Goal: Task Accomplishment & Management: Complete application form

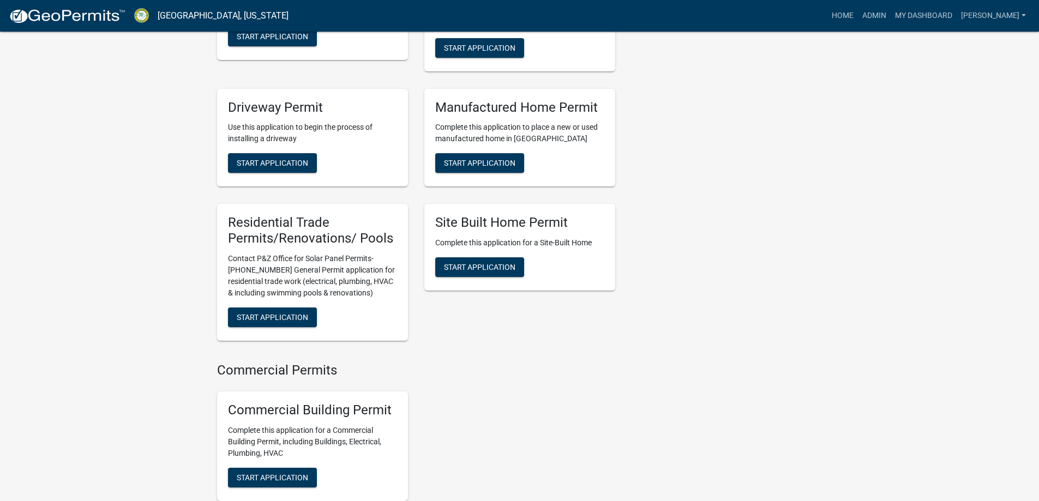
scroll to position [872, 0]
click at [305, 316] on span "Start Application" at bounding box center [272, 316] width 71 height 9
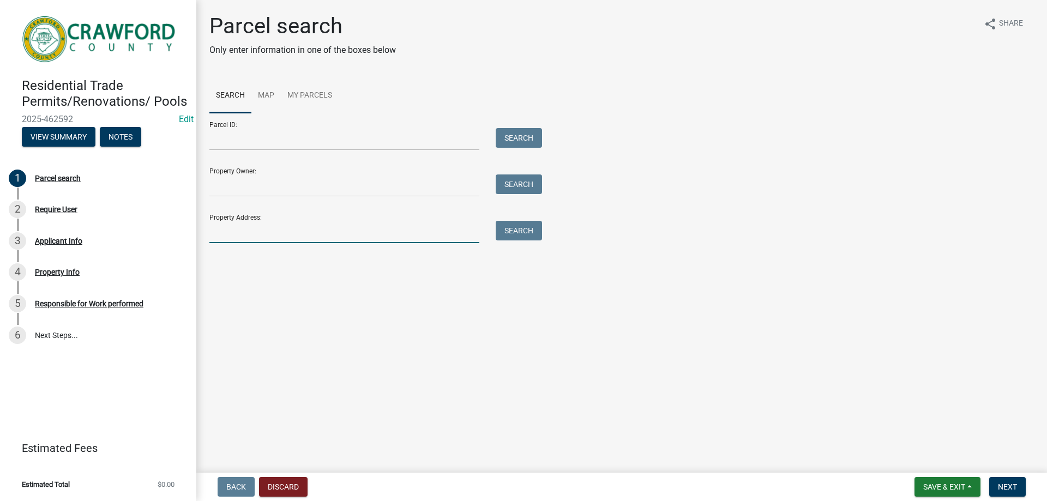
click at [228, 239] on input "Property Address:" at bounding box center [344, 232] width 270 height 22
click at [290, 197] on form "Parcel ID: Search Property Owner: Search Property Address: Search" at bounding box center [372, 178] width 327 height 130
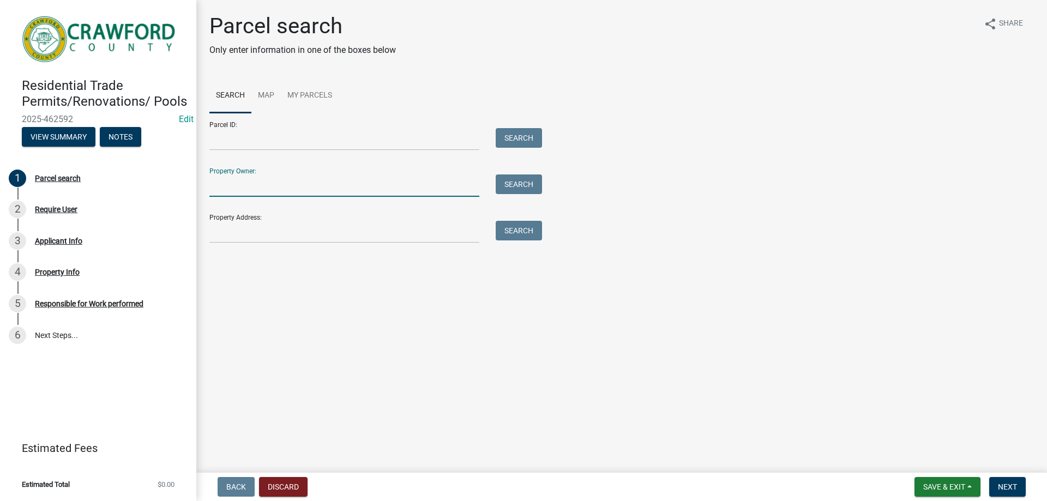
click at [275, 186] on input "Property Owner:" at bounding box center [344, 185] width 270 height 22
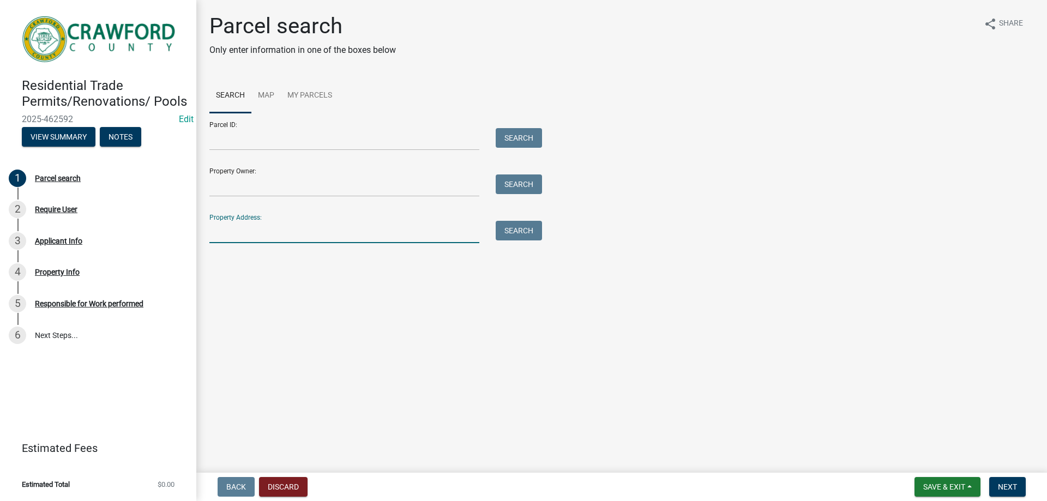
click at [237, 221] on input "Property Address:" at bounding box center [344, 232] width 270 height 22
type input "225"
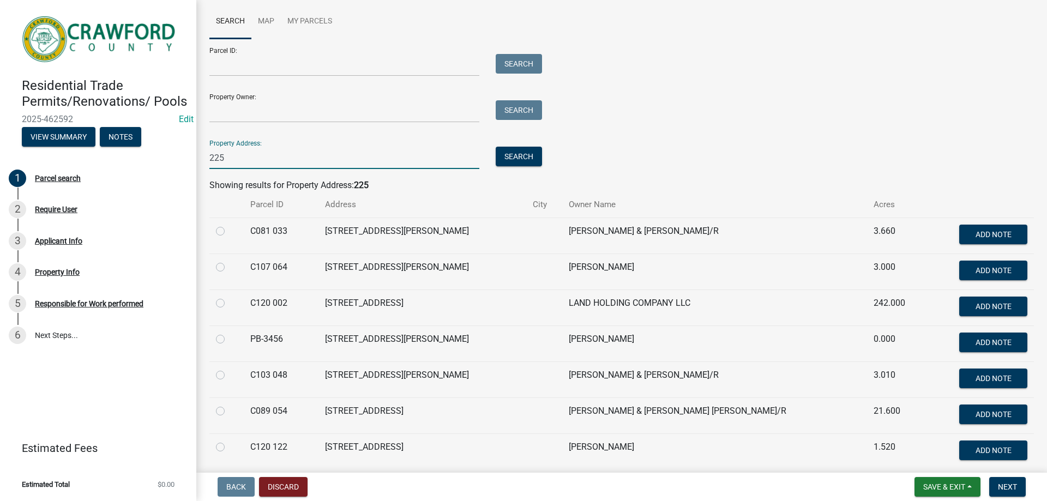
scroll to position [25, 0]
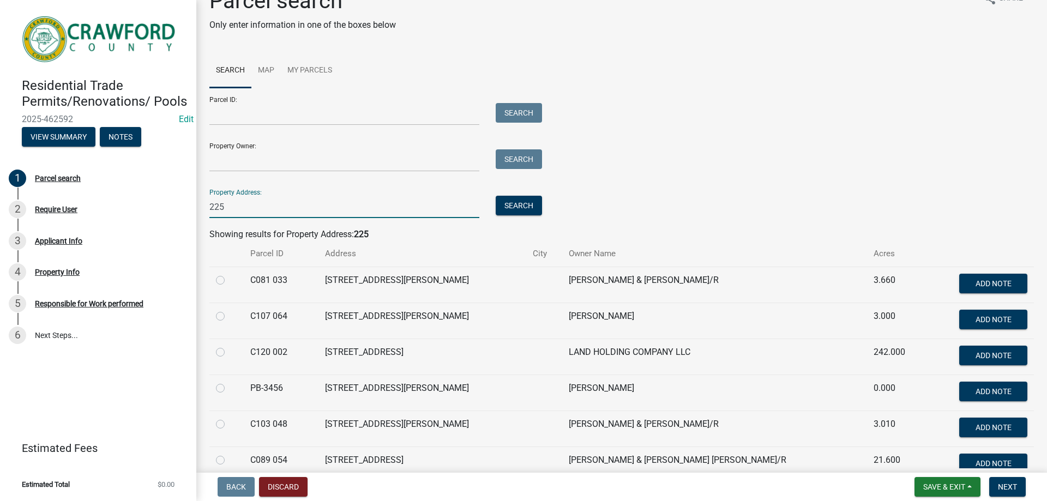
drag, startPoint x: 257, startPoint y: 203, endPoint x: 198, endPoint y: 196, distance: 59.3
click at [198, 196] on div "Parcel search Only enter information in one of the boxes below share Share Sear…" at bounding box center [621, 348] width 851 height 720
click at [269, 161] on input "Property Owner:" at bounding box center [344, 160] width 270 height 22
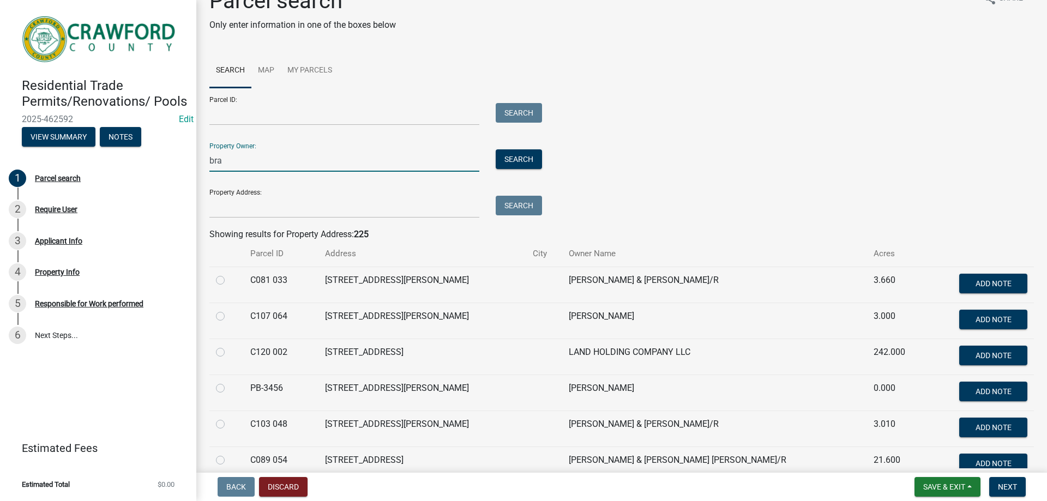
scroll to position [0, 0]
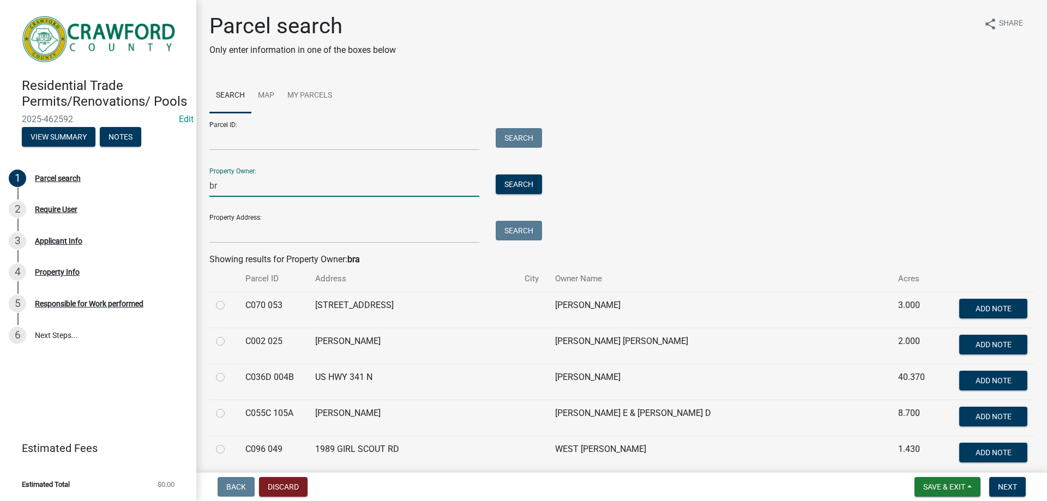
type input "b"
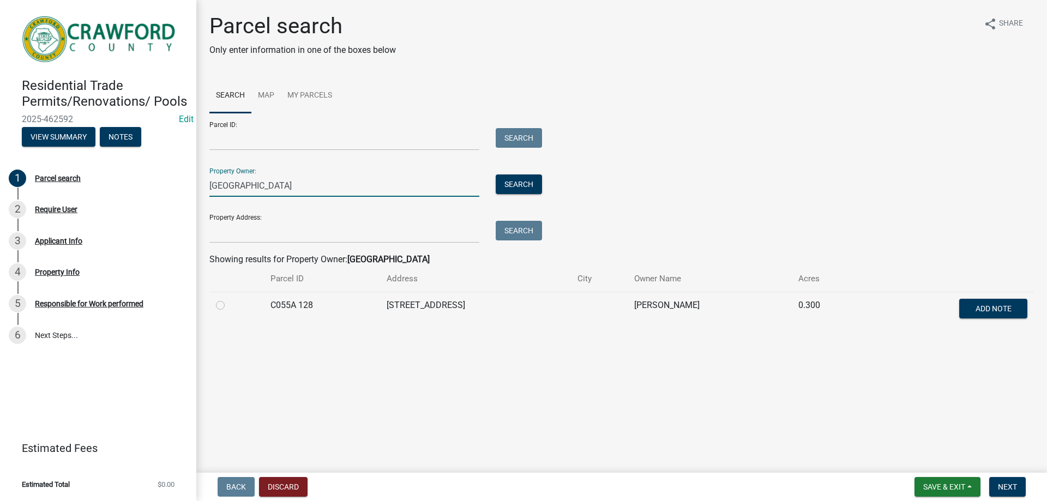
type input "[GEOGRAPHIC_DATA]"
click at [229, 299] on label at bounding box center [229, 299] width 0 height 0
click at [229, 306] on 128 "radio" at bounding box center [232, 302] width 7 height 7
radio 128 "true"
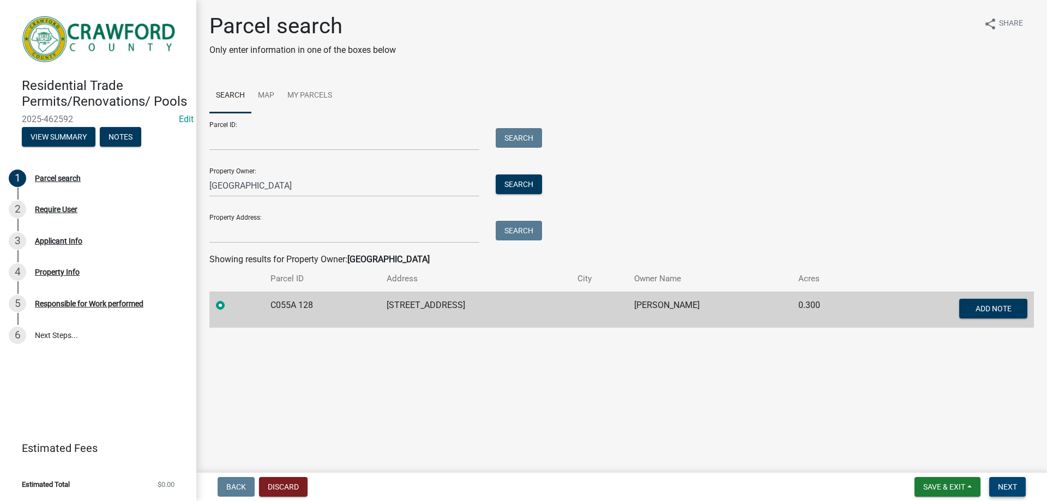
click at [1001, 483] on span "Next" at bounding box center [1007, 487] width 19 height 9
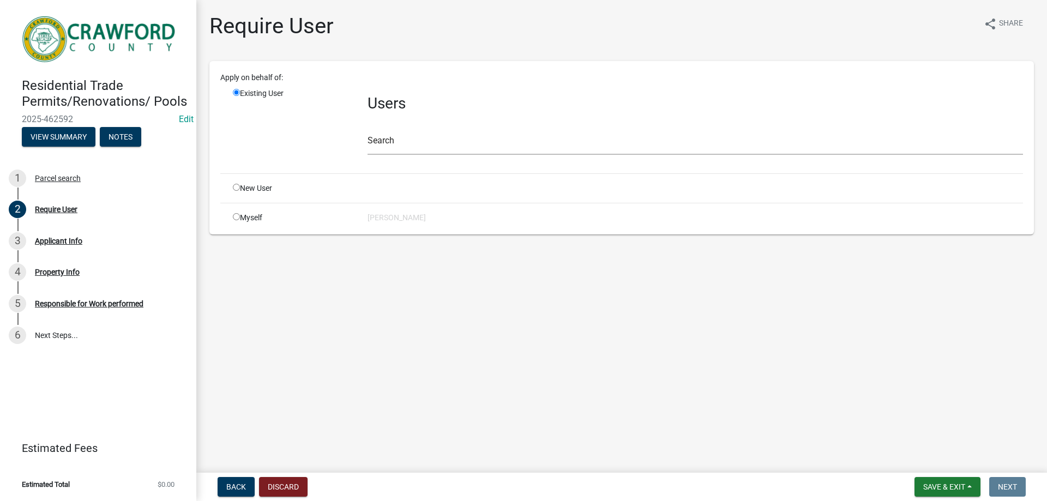
click at [269, 192] on div "New User" at bounding box center [292, 188] width 135 height 11
click at [265, 194] on div "Apply on behalf of: Existing User Users Search New User Myself [PERSON_NAME]" at bounding box center [621, 148] width 803 height 152
click at [268, 195] on div "Apply on behalf of: Existing User Users Search New User Myself [PERSON_NAME]" at bounding box center [621, 148] width 803 height 152
click at [238, 190] on input "radio" at bounding box center [236, 187] width 7 height 7
radio input "true"
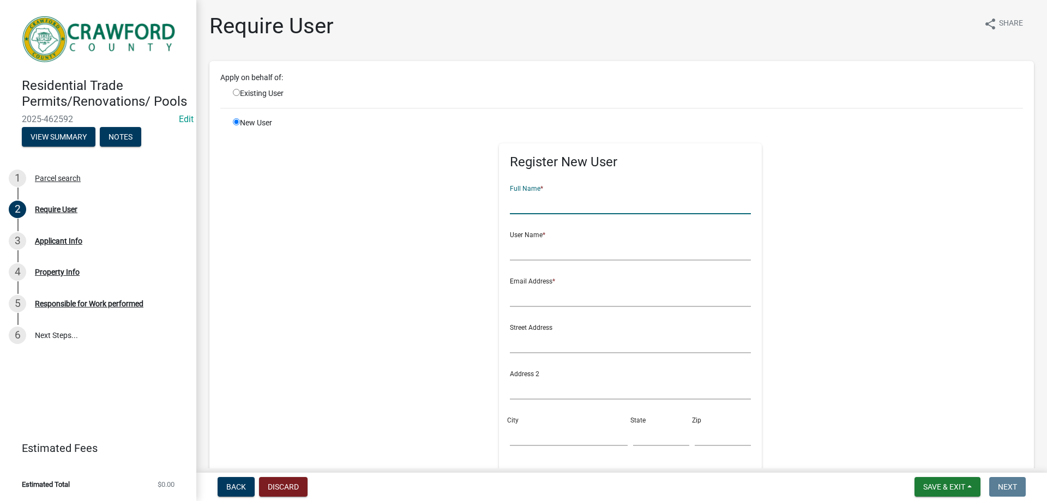
click at [545, 202] on input "text" at bounding box center [631, 203] width 242 height 22
click at [234, 94] on input "radio" at bounding box center [236, 92] width 7 height 7
radio input "true"
radio input "false"
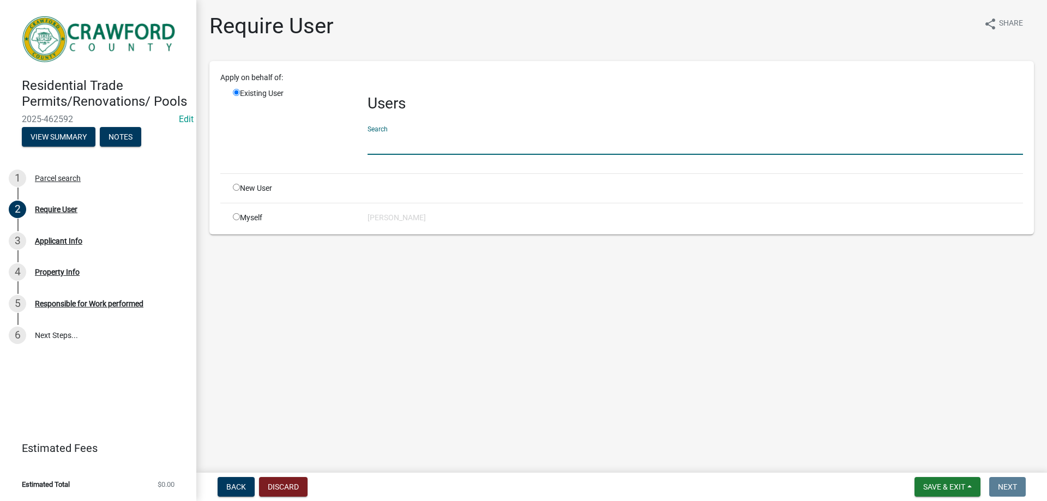
click at [409, 148] on input "text" at bounding box center [694, 143] width 655 height 22
type input "crawfordgu"
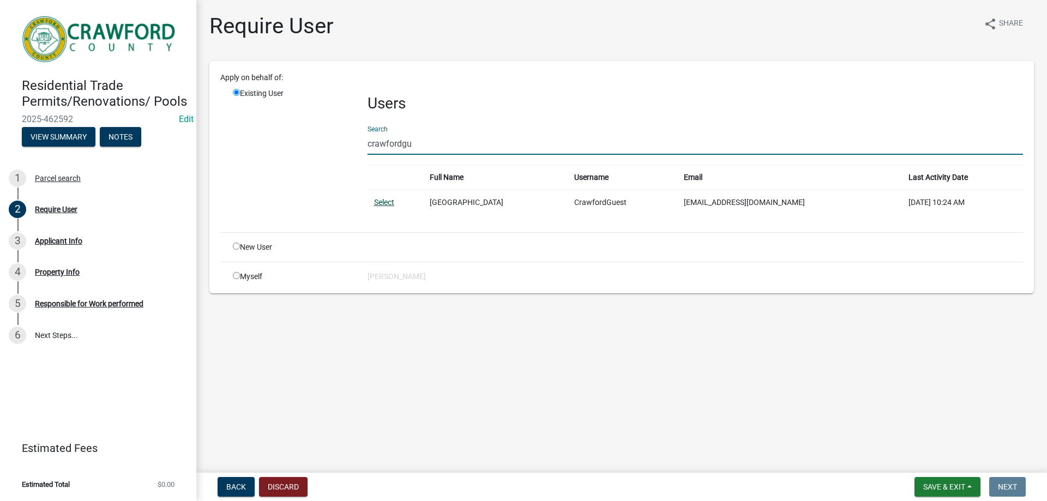
click at [391, 206] on link "Select" at bounding box center [384, 202] width 20 height 9
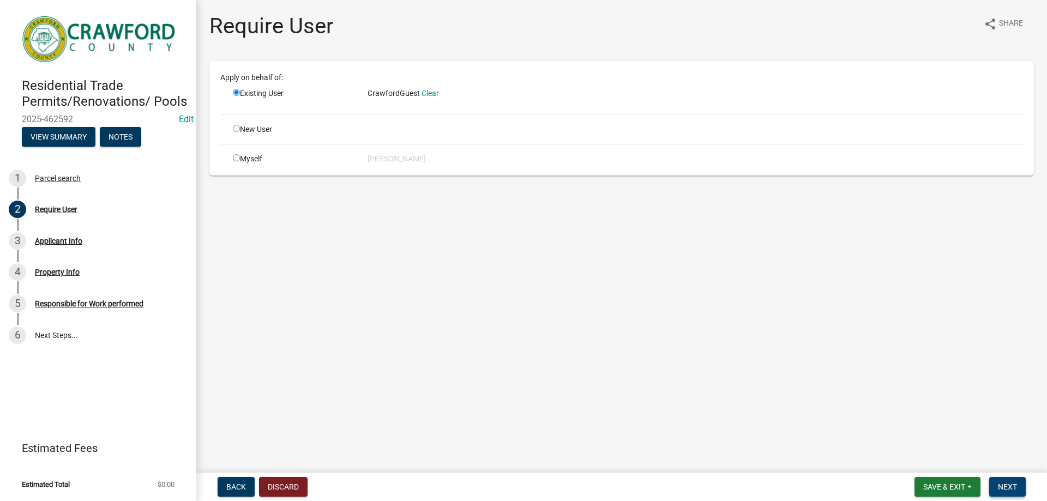
click at [1015, 485] on span "Next" at bounding box center [1007, 487] width 19 height 9
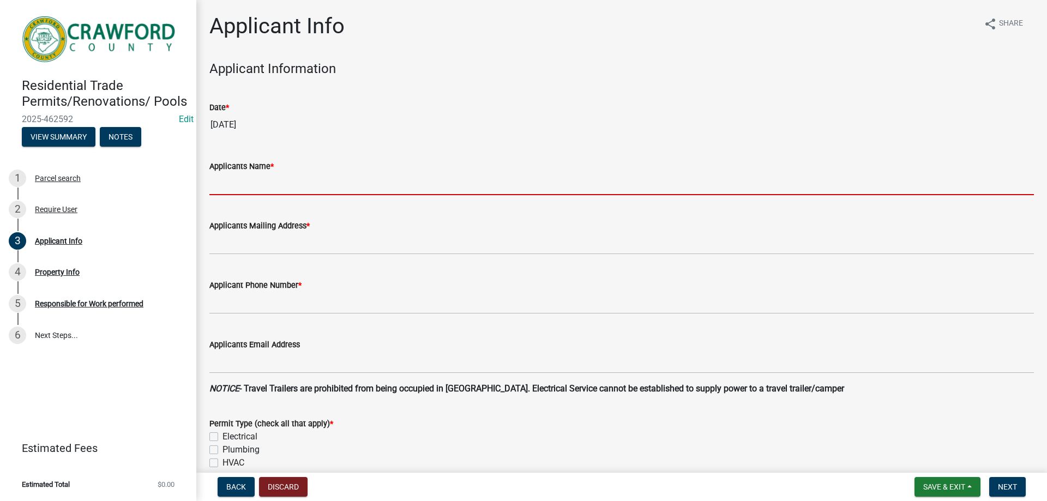
click at [297, 186] on input "Applicants Name *" at bounding box center [621, 184] width 824 height 22
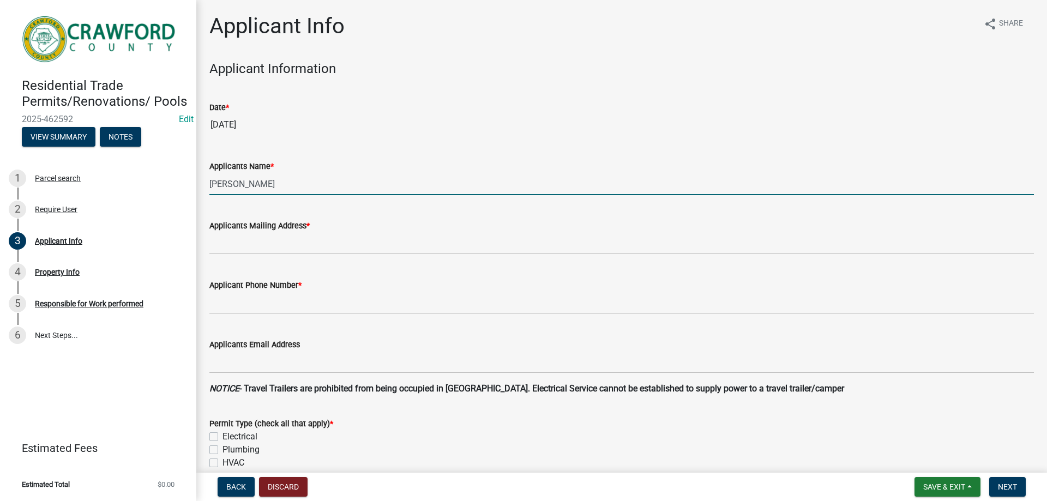
type input "[PERSON_NAME]"
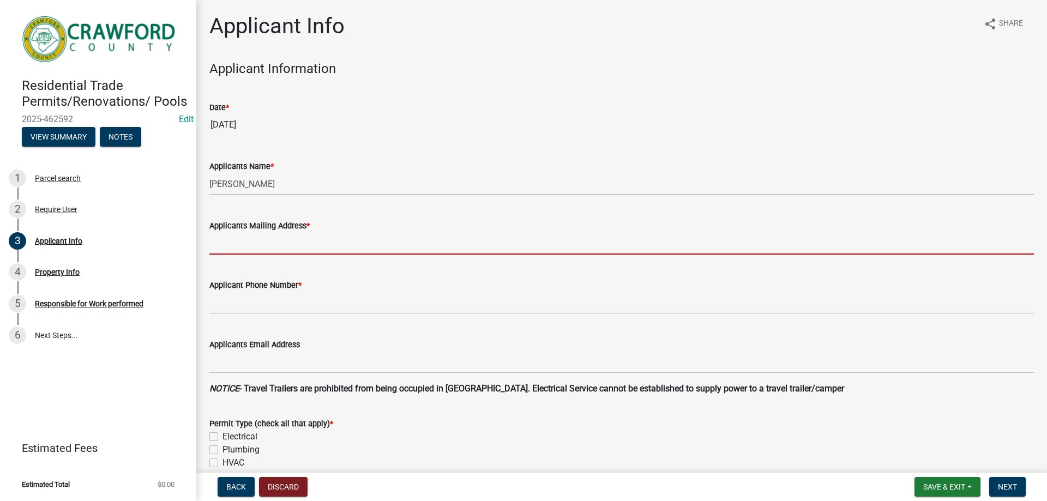
click at [243, 234] on input "Applicants Mailing Address *" at bounding box center [621, 243] width 824 height 22
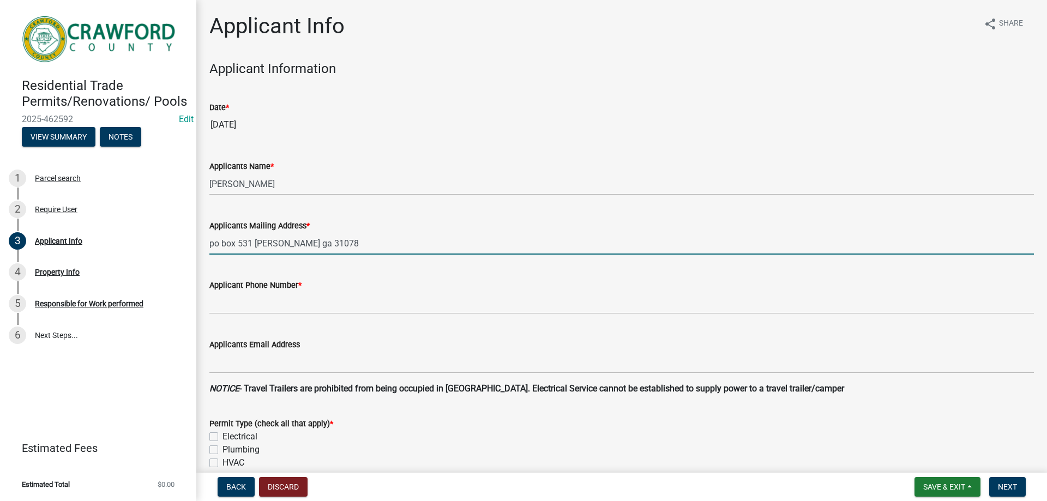
type input "po box 531 [PERSON_NAME] ga 31078"
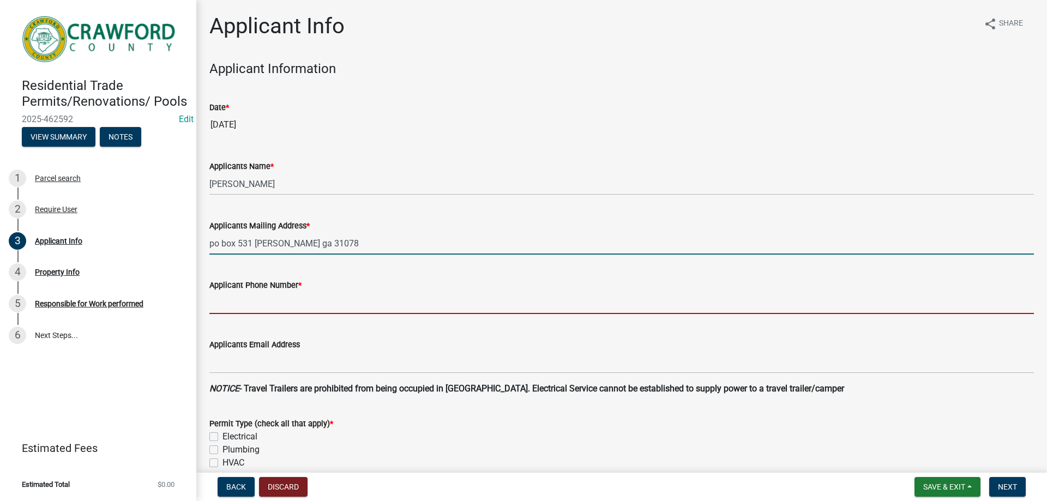
click at [256, 299] on input "Applicant Phone Number *" at bounding box center [621, 303] width 824 height 22
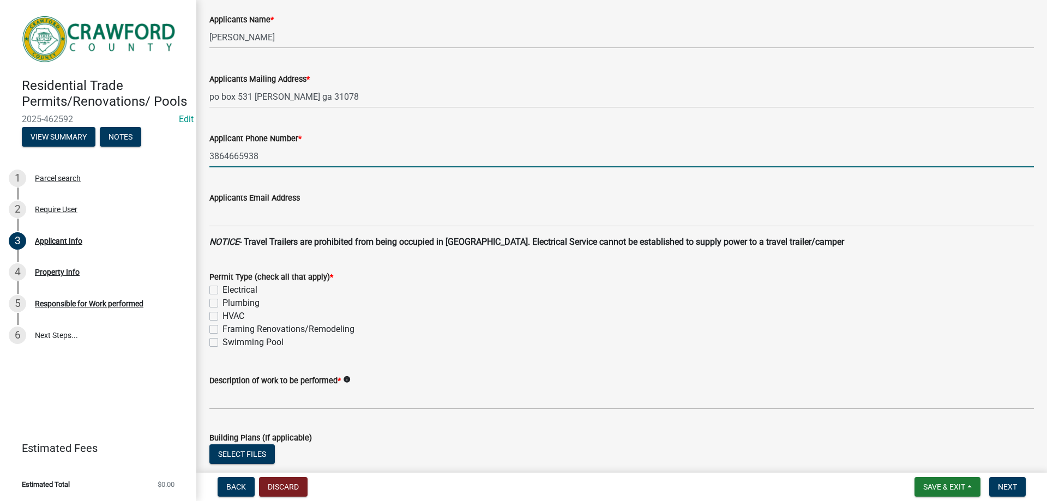
scroll to position [164, 0]
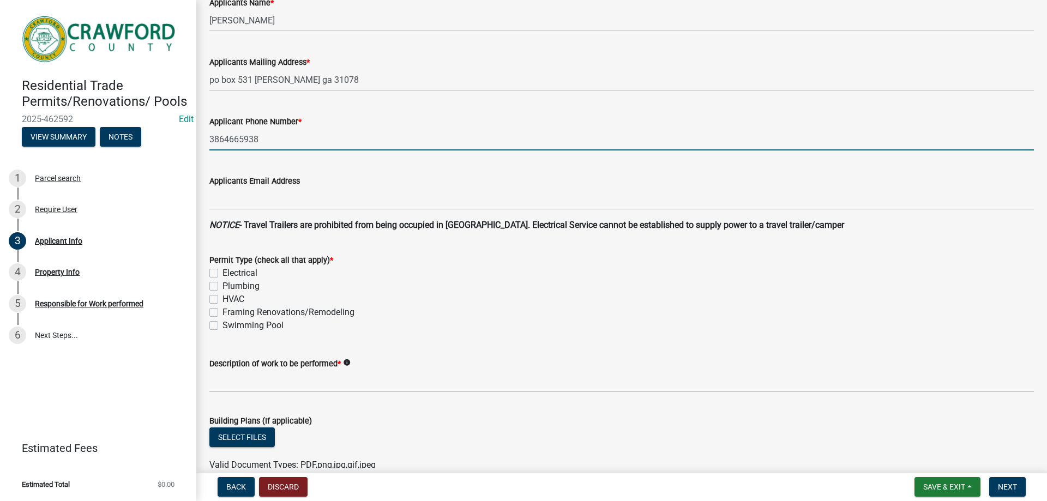
type input "3864665938"
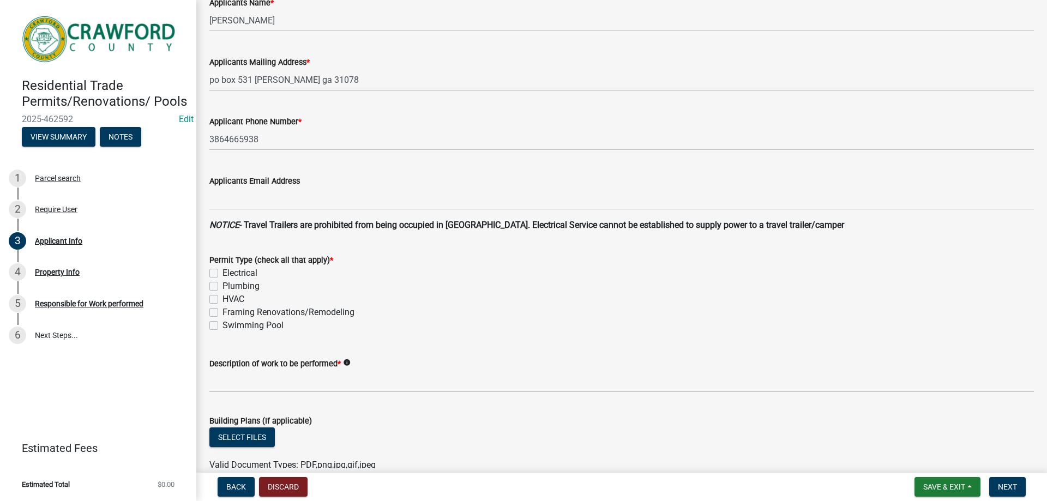
click at [222, 272] on div "Electrical" at bounding box center [621, 273] width 824 height 13
click at [222, 273] on label "Electrical" at bounding box center [239, 273] width 35 height 13
click at [222, 273] on input "Electrical" at bounding box center [225, 270] width 7 height 7
checkbox input "true"
checkbox input "false"
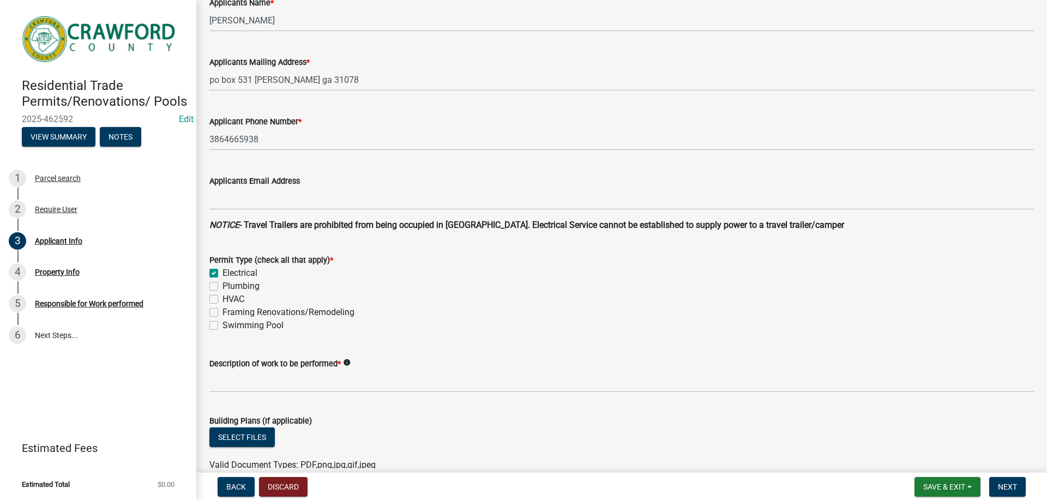
checkbox input "false"
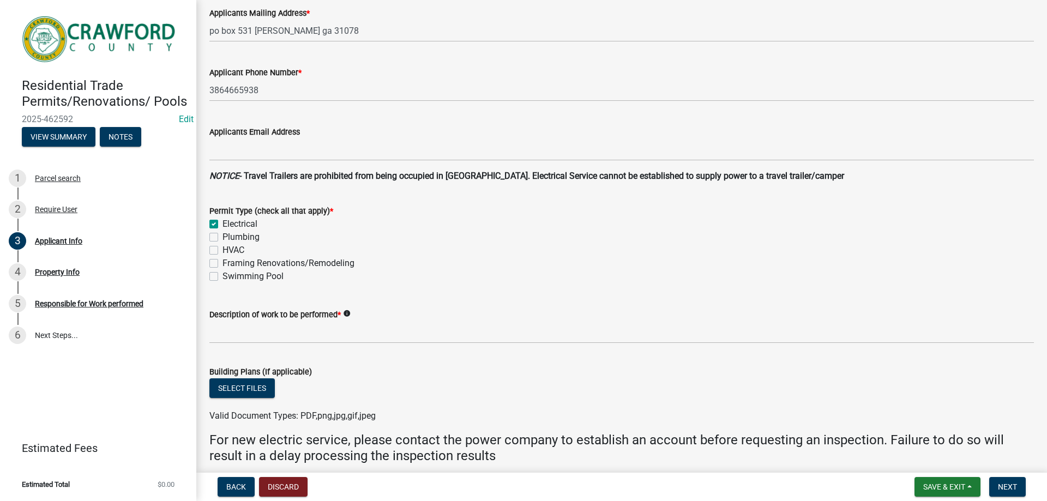
scroll to position [273, 0]
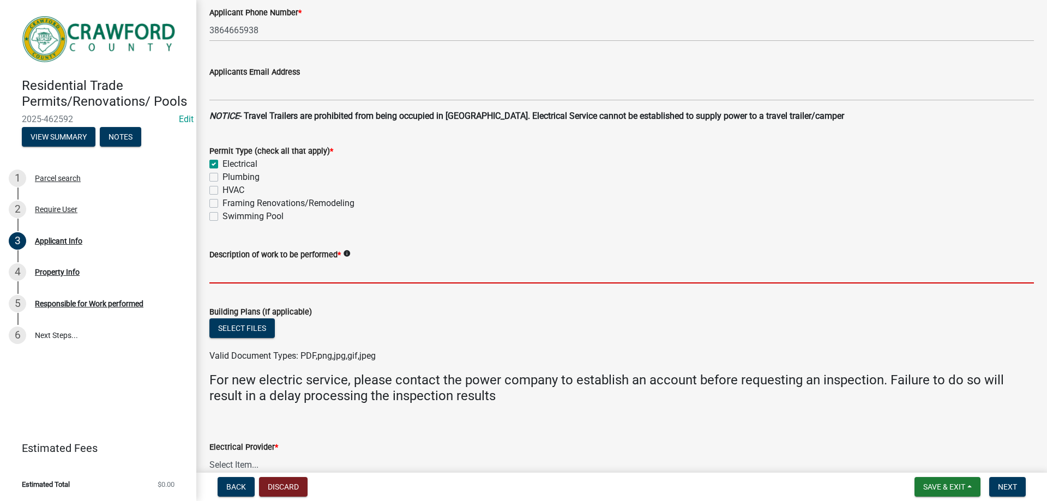
click at [246, 278] on input "Description of work to be performed *" at bounding box center [621, 272] width 824 height 22
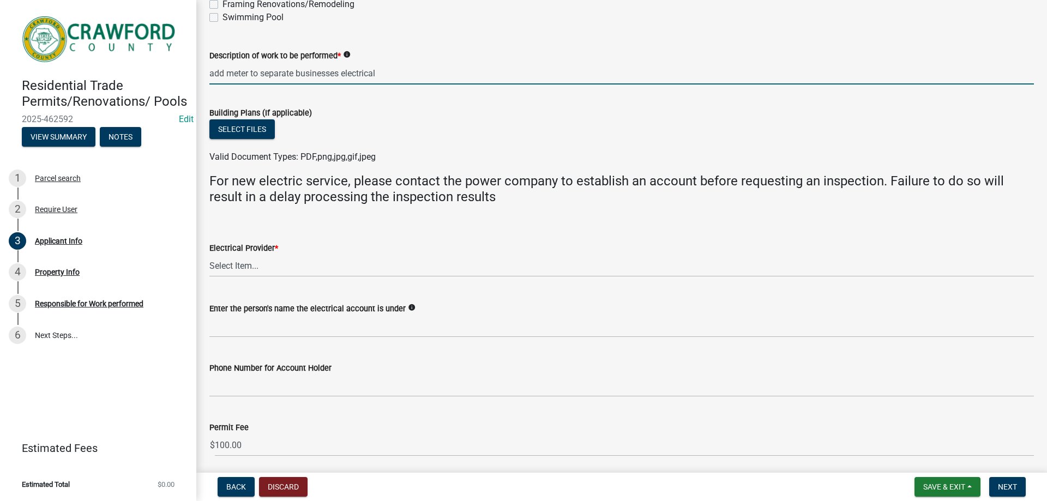
scroll to position [491, 0]
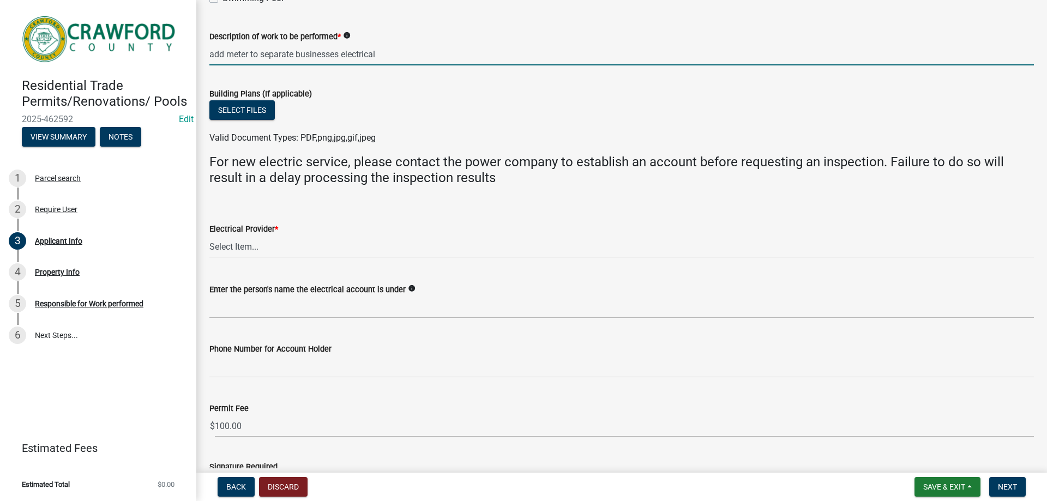
type input "add meter to separate businesses electrical"
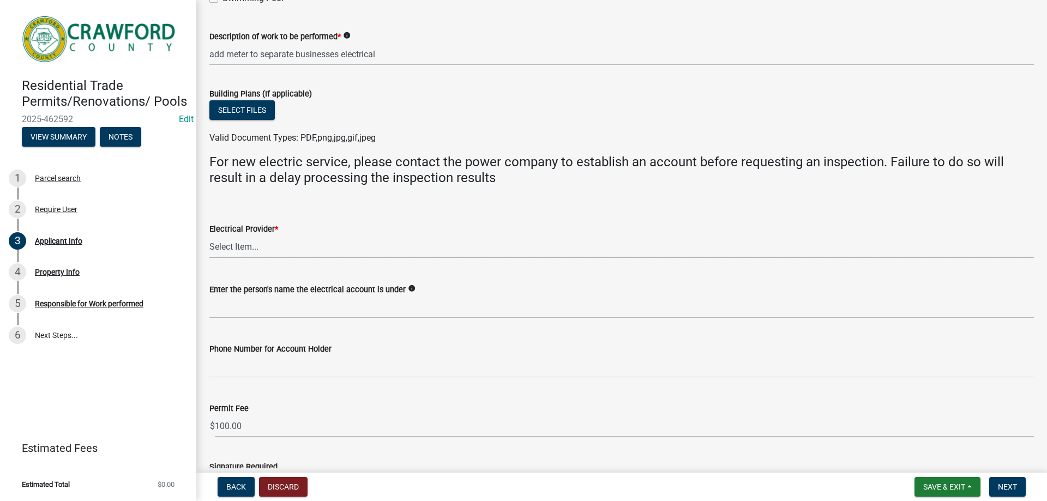
click at [270, 245] on select "Select Item... Flint Energies [US_STATE] Power Southern Rivers Energy [PERSON_N…" at bounding box center [621, 247] width 824 height 22
click at [209, 236] on select "Select Item... Flint Energies [US_STATE] Power Southern Rivers Energy [PERSON_N…" at bounding box center [621, 247] width 824 height 22
select select "623d3079-c1eb-44cf-96cb-a8315f116107"
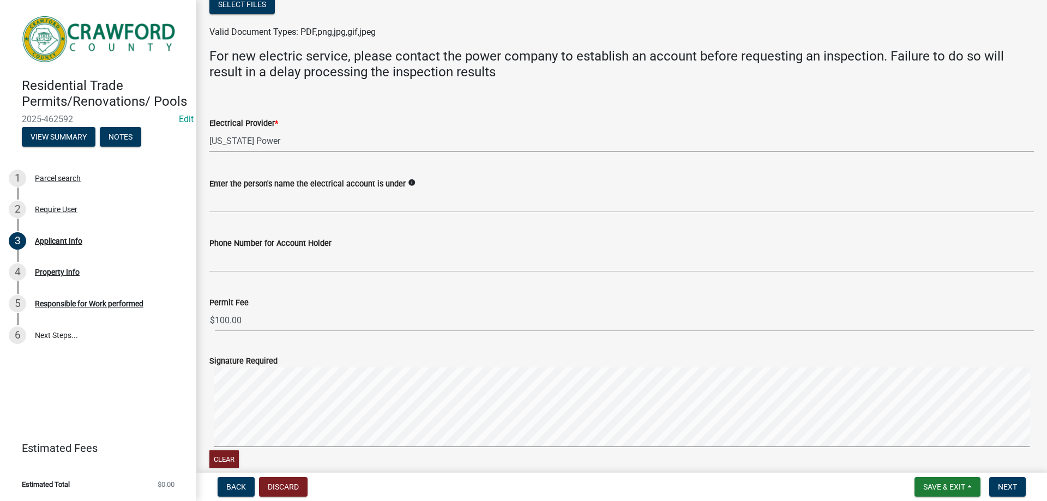
scroll to position [600, 0]
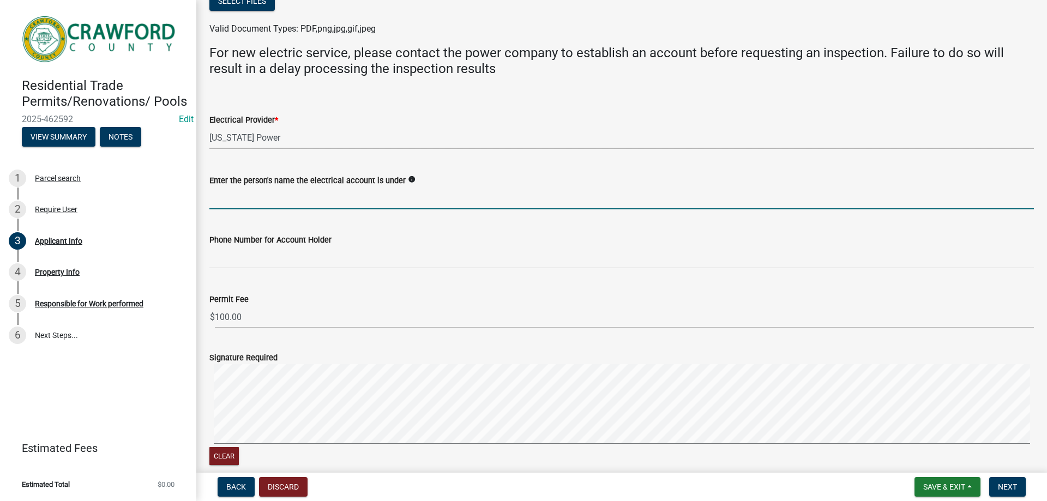
click at [245, 201] on input "Enter the person's name the electrical account is under" at bounding box center [621, 198] width 824 height 22
type input "J"
type input "[PERSON_NAME]"
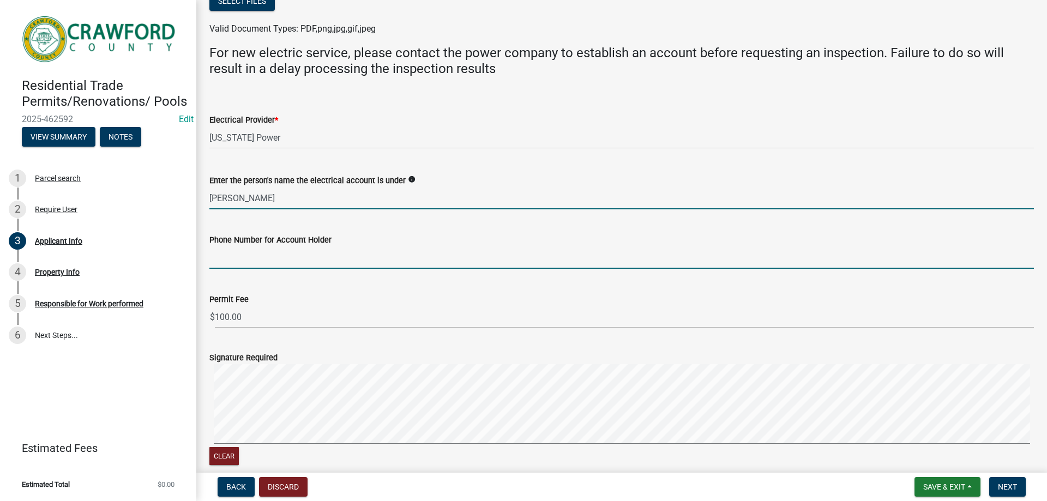
click at [254, 254] on input "Phone Number for Account Holder" at bounding box center [621, 257] width 824 height 22
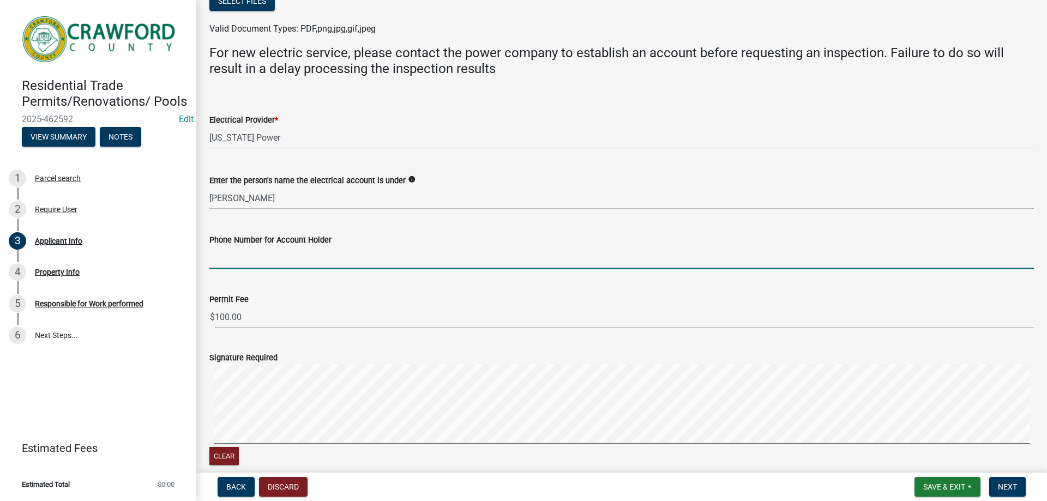
click at [371, 224] on div "Phone Number for Account Holder" at bounding box center [621, 243] width 824 height 51
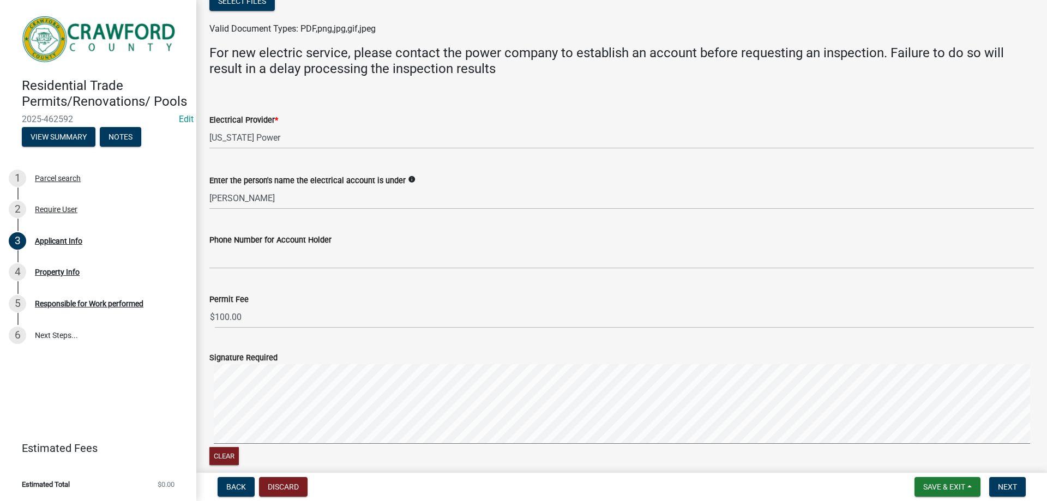
click at [264, 245] on div "Phone Number for Account Holder" at bounding box center [621, 239] width 824 height 13
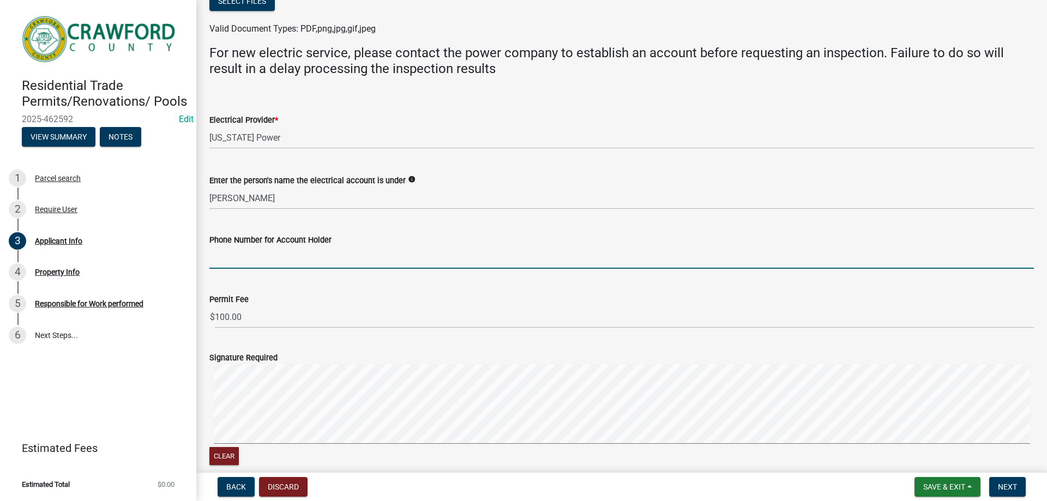
click at [262, 249] on input "Phone Number for Account Holder" at bounding box center [621, 257] width 824 height 22
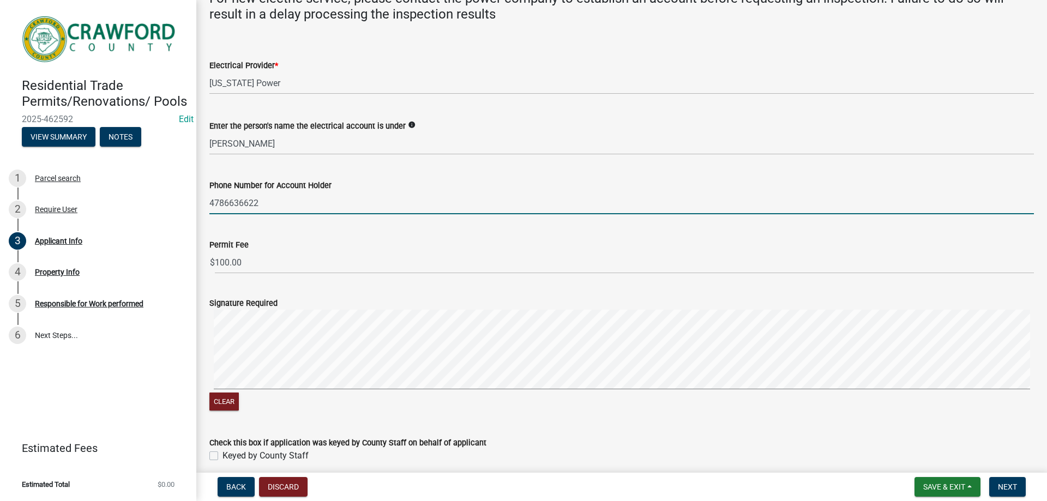
scroll to position [701, 0]
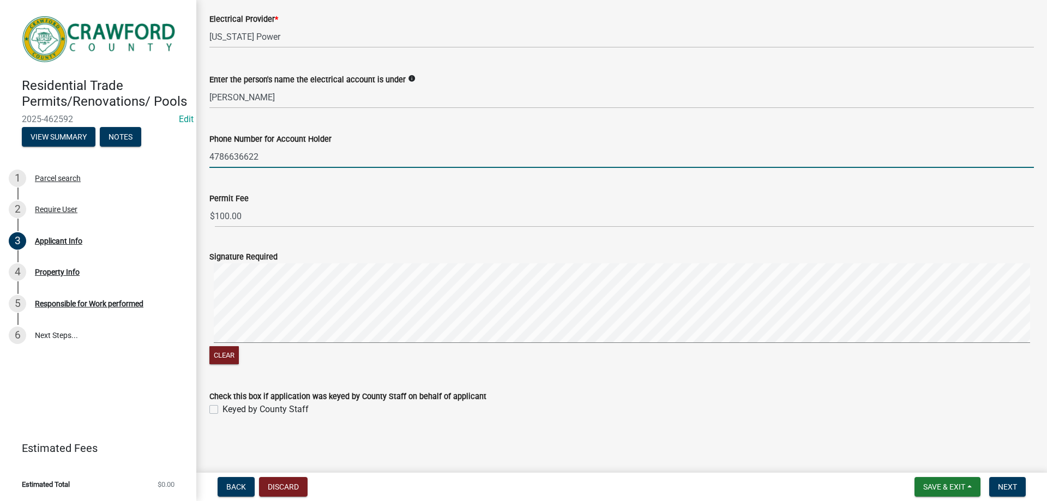
type input "4786636622"
click at [222, 412] on label "Keyed by County Staff" at bounding box center [265, 409] width 86 height 13
click at [222, 410] on input "Keyed by County Staff" at bounding box center [225, 406] width 7 height 7
checkbox input "true"
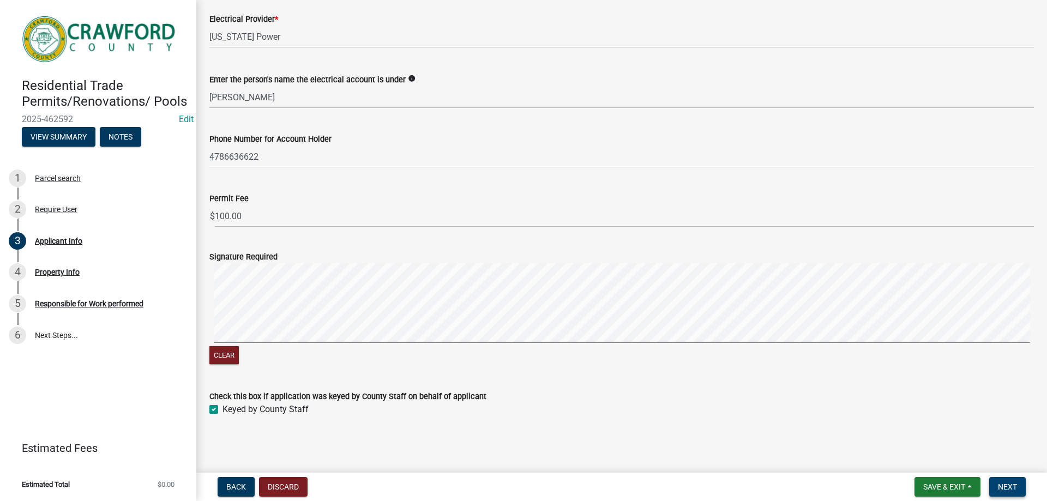
click at [1003, 488] on span "Next" at bounding box center [1007, 487] width 19 height 9
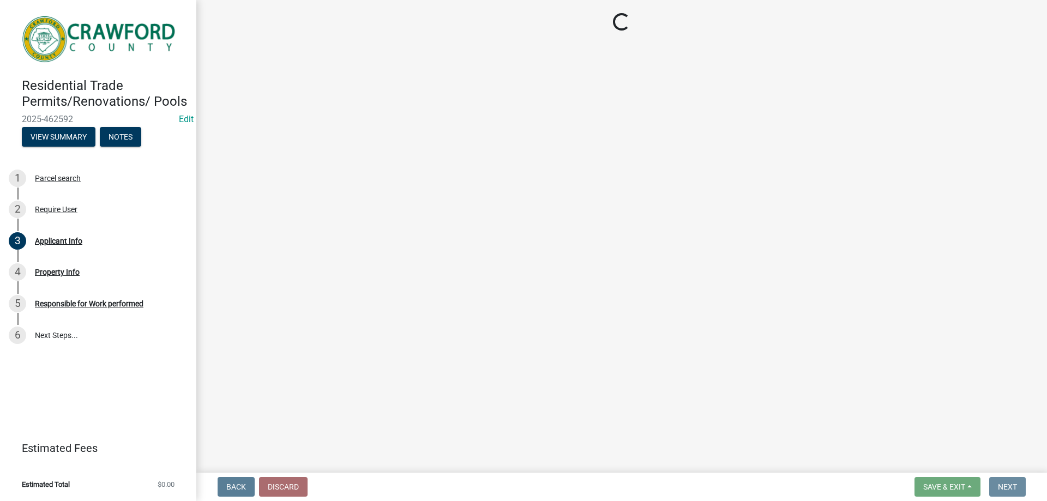
scroll to position [0, 0]
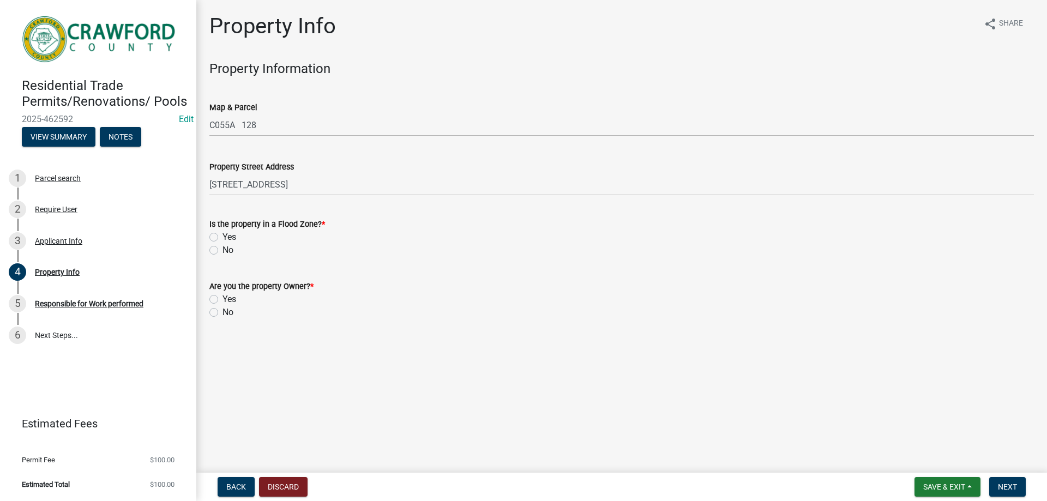
click at [216, 244] on div "No" at bounding box center [621, 250] width 824 height 13
click at [222, 250] on label "No" at bounding box center [227, 250] width 11 height 13
click at [222, 250] on input "No" at bounding box center [225, 247] width 7 height 7
radio input "true"
click at [222, 295] on label "Yes" at bounding box center [229, 299] width 14 height 13
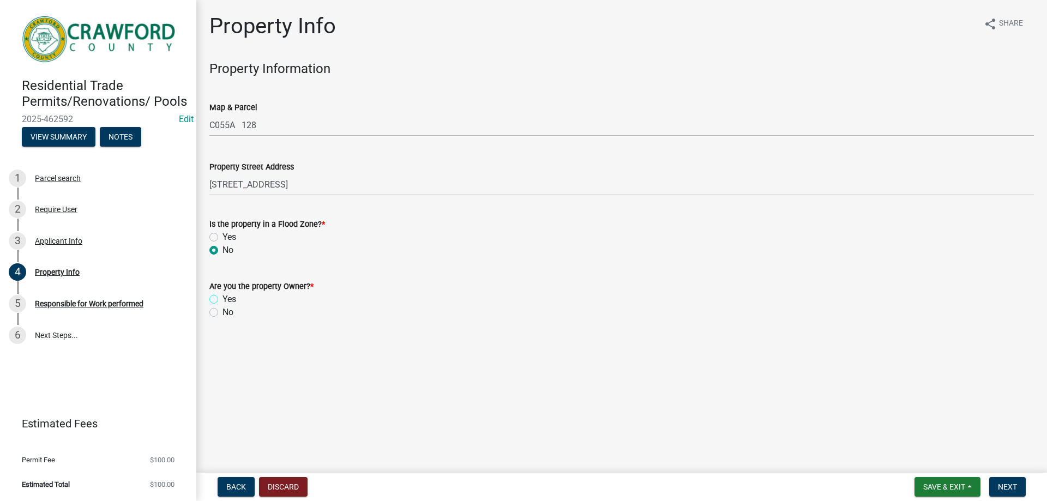
click at [222, 295] on input "Yes" at bounding box center [225, 296] width 7 height 7
radio input "true"
drag, startPoint x: 1001, startPoint y: 486, endPoint x: 986, endPoint y: 486, distance: 14.7
click at [1000, 486] on span "Next" at bounding box center [1007, 487] width 19 height 9
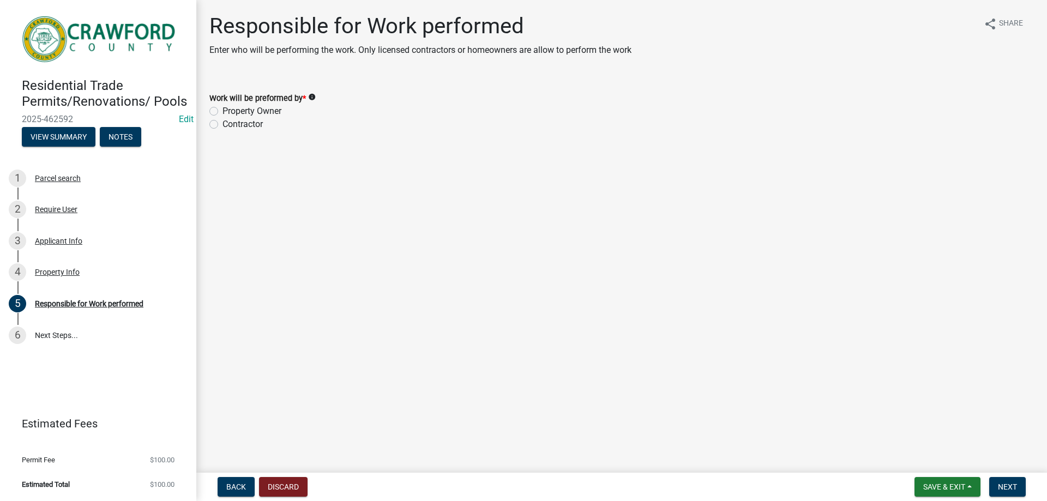
click at [222, 111] on label "Property Owner" at bounding box center [251, 111] width 59 height 13
click at [222, 111] on input "Property Owner" at bounding box center [225, 108] width 7 height 7
radio input "true"
drag, startPoint x: 1020, startPoint y: 492, endPoint x: 1005, endPoint y: 491, distance: 14.8
click at [1019, 492] on button "Next" at bounding box center [1007, 487] width 37 height 20
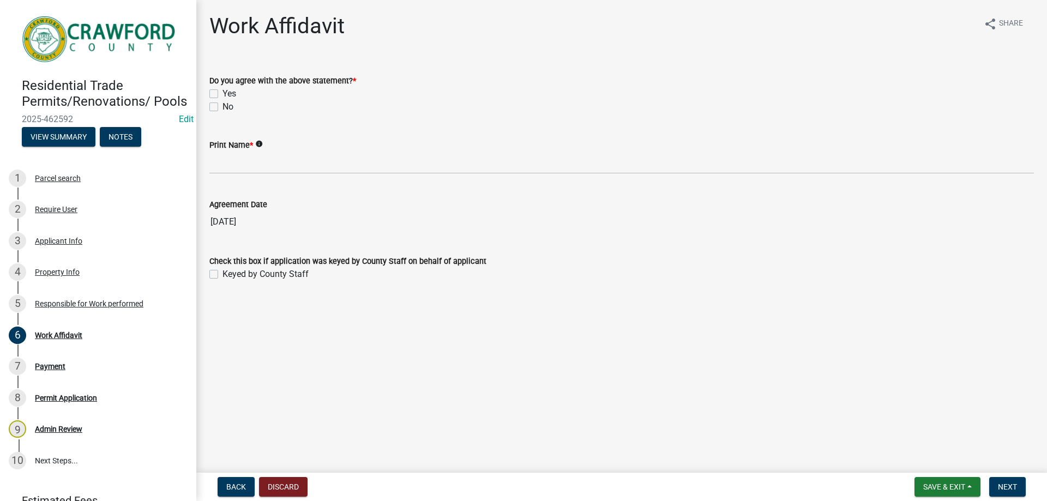
click at [208, 94] on div "Do you agree with the above statement? * Yes No" at bounding box center [621, 87] width 841 height 52
click at [222, 94] on label "Yes" at bounding box center [229, 93] width 14 height 13
click at [222, 94] on input "Yes" at bounding box center [225, 90] width 7 height 7
checkbox input "true"
checkbox input "false"
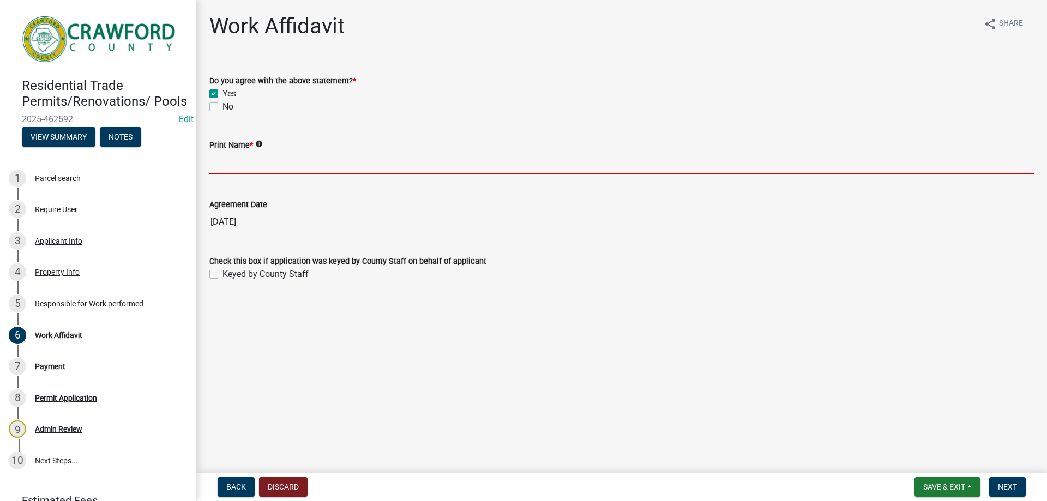
click at [232, 164] on input "Print Name *" at bounding box center [621, 163] width 824 height 22
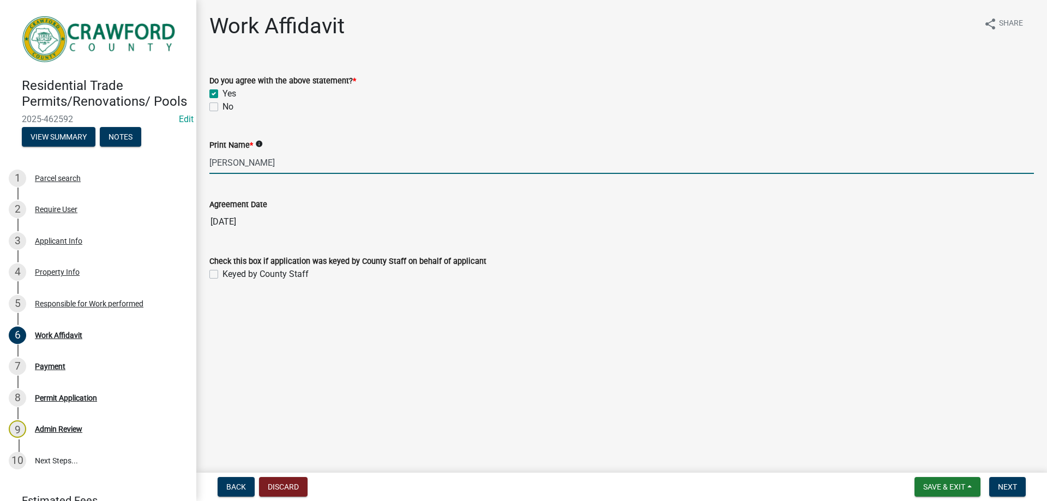
type input "[PERSON_NAME]"
drag, startPoint x: 227, startPoint y: 269, endPoint x: 221, endPoint y: 272, distance: 6.8
click at [226, 269] on label "Keyed by County Staff" at bounding box center [265, 274] width 86 height 13
click at [226, 269] on input "Keyed by County Staff" at bounding box center [225, 271] width 7 height 7
checkbox input "true"
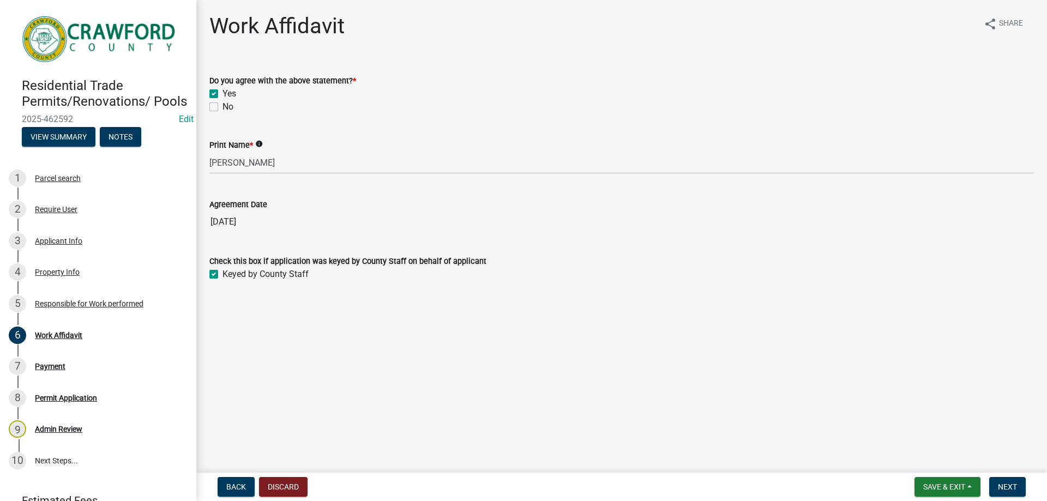
click at [218, 276] on div "Keyed by County Staff" at bounding box center [621, 274] width 824 height 13
click at [1013, 492] on button "Next" at bounding box center [1007, 487] width 37 height 20
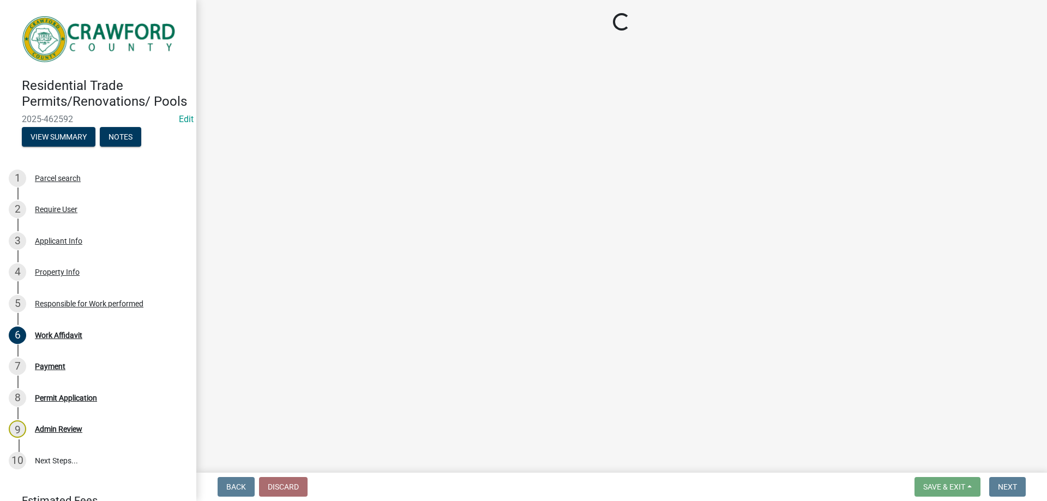
select select "3: 3"
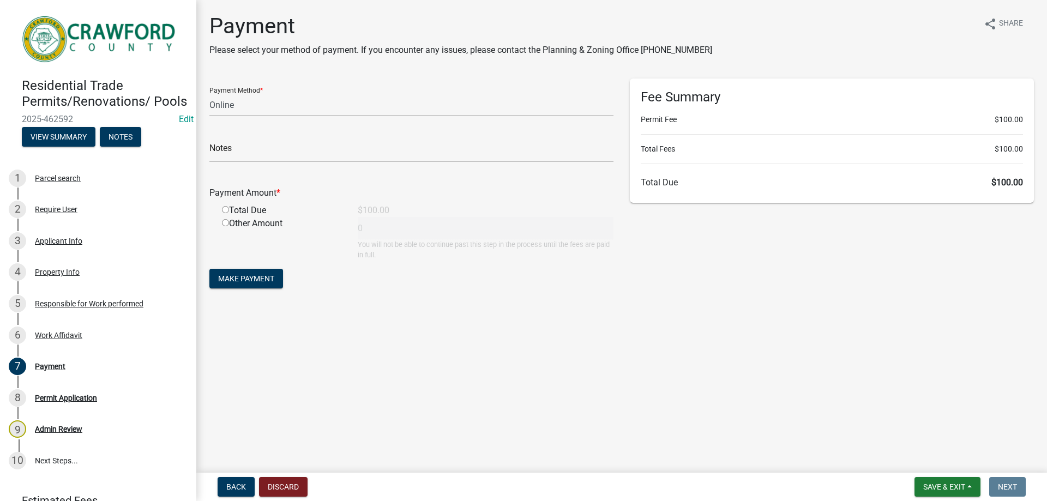
click at [229, 209] on div "Total Due" at bounding box center [282, 210] width 136 height 13
click at [226, 211] on input "radio" at bounding box center [225, 209] width 7 height 7
radio input "true"
type input "100"
click at [242, 134] on div "Notes" at bounding box center [411, 144] width 404 height 38
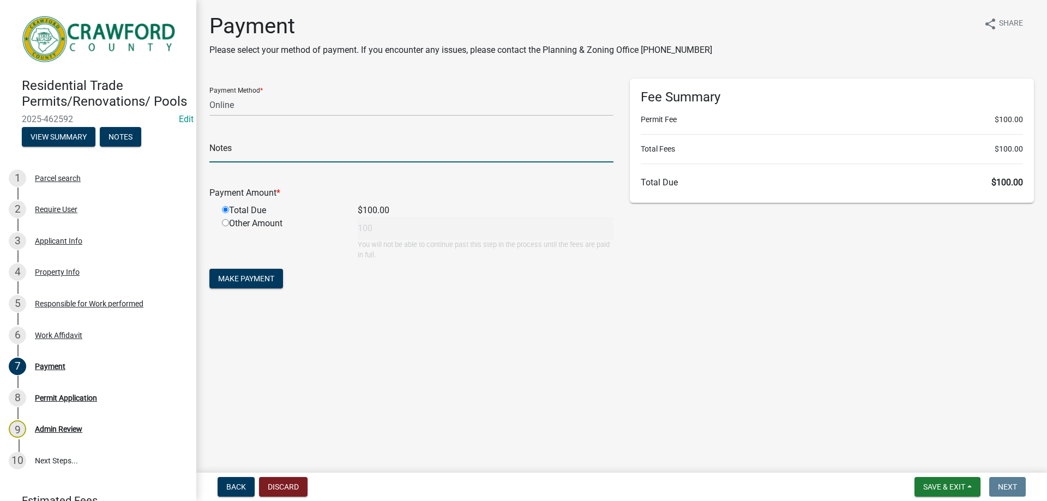
click at [237, 145] on input "text" at bounding box center [411, 151] width 404 height 22
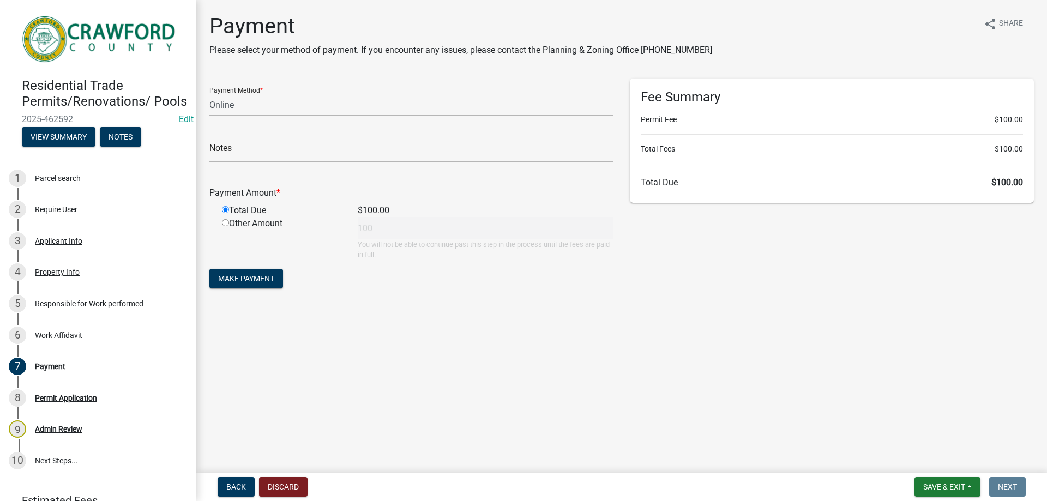
click at [249, 116] on form "Payment Method * Credit Card POS Check Cash Online Notes Payment Amount * Total…" at bounding box center [411, 185] width 404 height 213
click at [241, 105] on select "Credit Card POS Check Cash Online" at bounding box center [411, 105] width 404 height 22
click at [266, 101] on select "Credit Card POS Check Cash Online" at bounding box center [411, 105] width 404 height 22
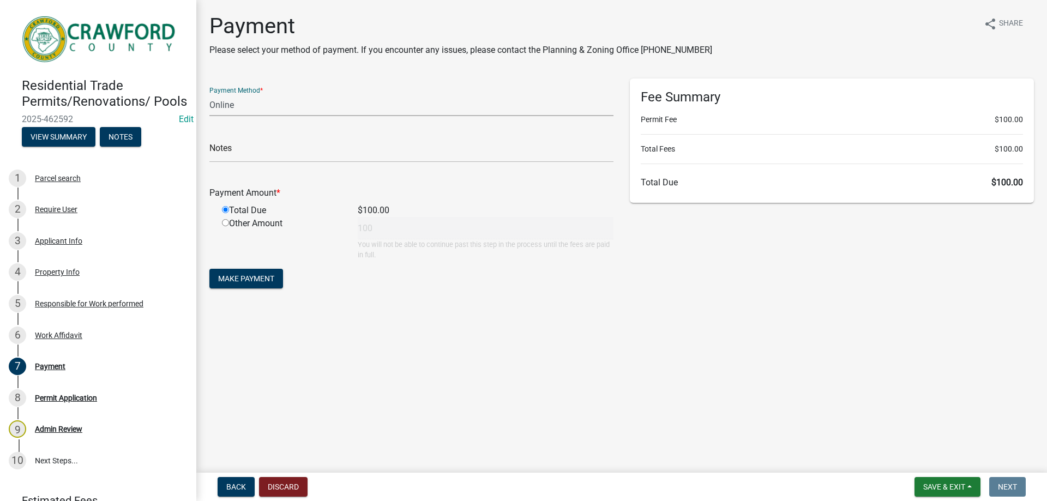
click at [213, 112] on select "Credit Card POS Check Cash Online" at bounding box center [411, 105] width 404 height 22
click at [225, 105] on select "Credit Card POS Check Cash Online" at bounding box center [411, 105] width 404 height 22
click at [272, 107] on select "Credit Card POS Check Cash Online" at bounding box center [411, 105] width 404 height 22
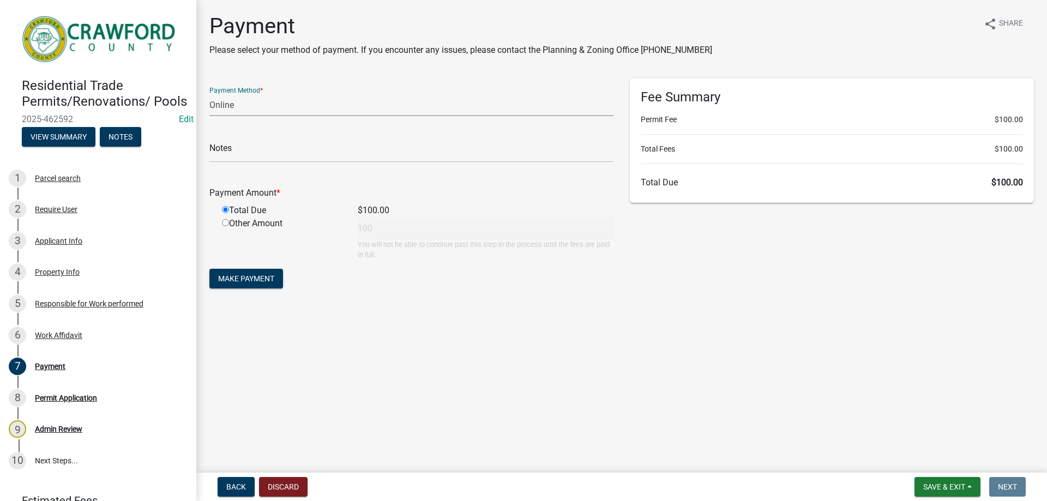
select select "0: 2"
click at [209, 94] on select "Credit Card POS Check Cash Online" at bounding box center [411, 105] width 404 height 22
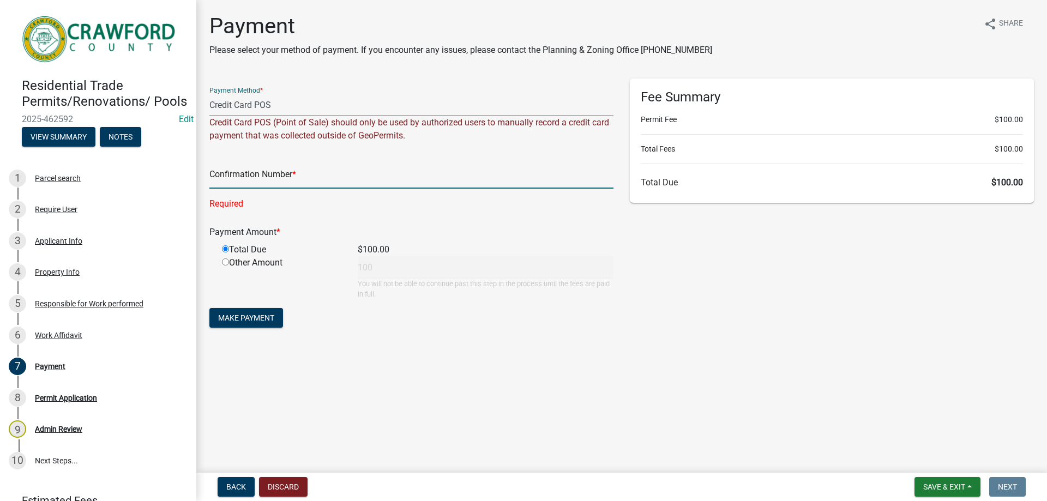
click at [278, 180] on input "text" at bounding box center [411, 177] width 404 height 22
click at [264, 111] on select "Credit Card POS Check Cash Online" at bounding box center [411, 105] width 404 height 22
click at [209, 94] on select "Credit Card POS Check Cash Online" at bounding box center [411, 105] width 404 height 22
click at [216, 167] on input "text" at bounding box center [411, 177] width 404 height 22
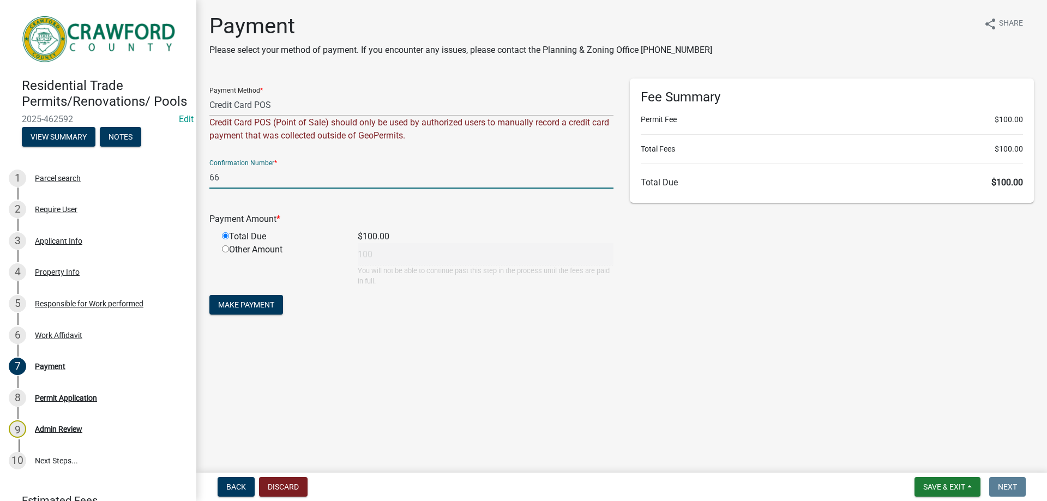
type input "6"
type input "0"
type input "6607368975"
click at [264, 304] on span "Make Payment" at bounding box center [246, 304] width 56 height 9
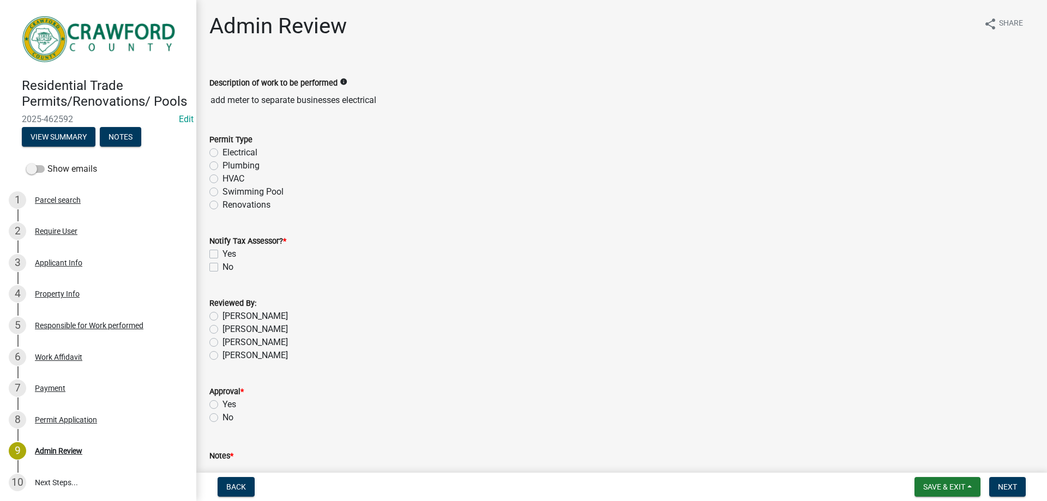
click at [222, 155] on label "Electrical" at bounding box center [239, 152] width 35 height 13
click at [222, 153] on input "Electrical" at bounding box center [225, 149] width 7 height 7
radio input "true"
click at [222, 257] on label "Yes" at bounding box center [229, 254] width 14 height 13
click at [222, 255] on input "Yes" at bounding box center [225, 251] width 7 height 7
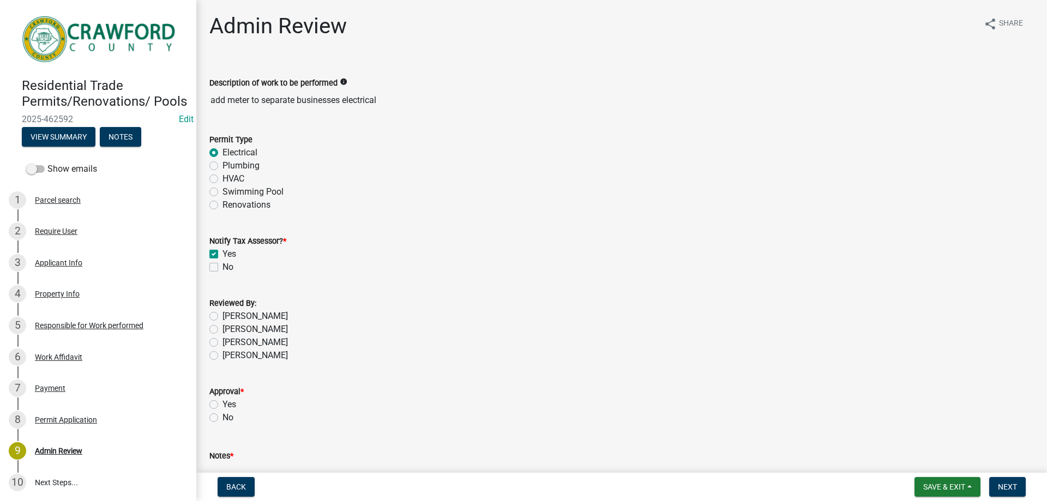
checkbox input "true"
checkbox input "false"
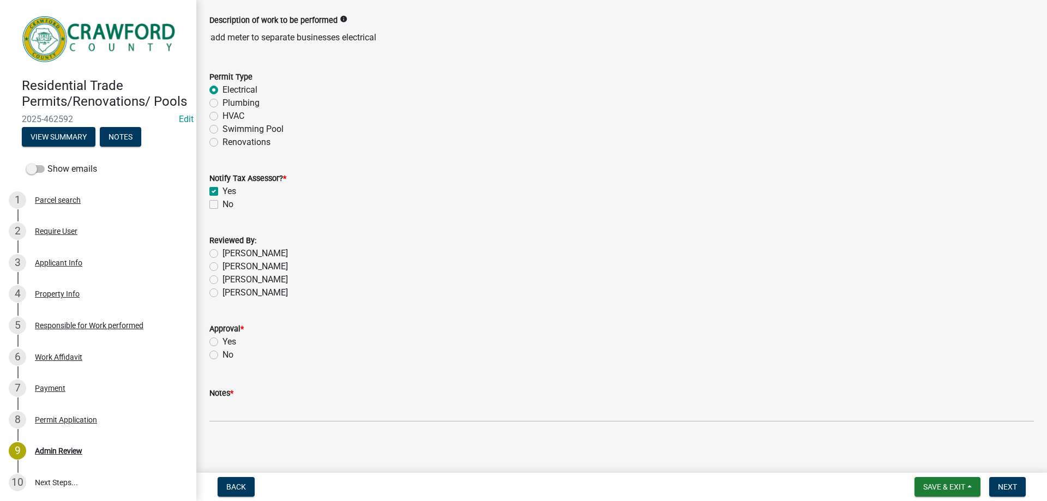
scroll to position [68, 0]
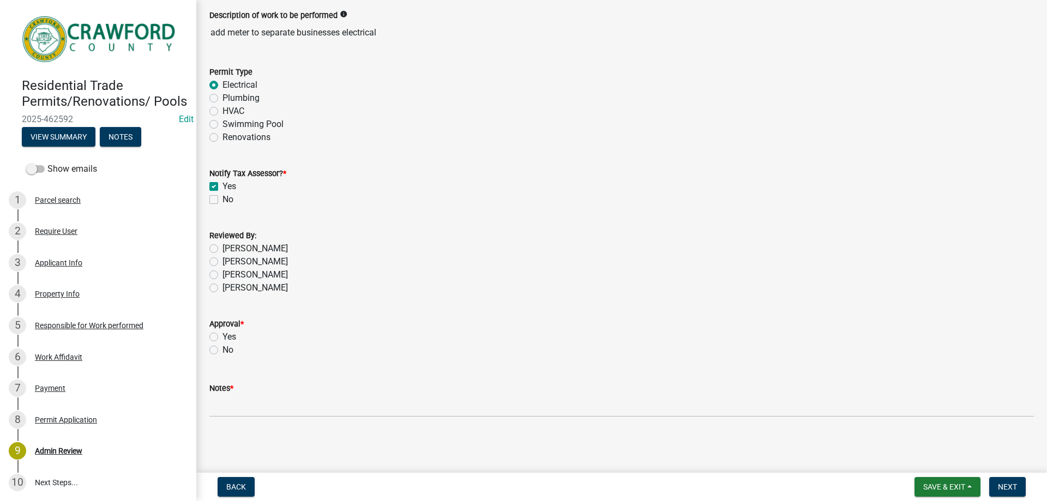
click at [222, 289] on label "[PERSON_NAME]" at bounding box center [254, 287] width 65 height 13
click at [222, 288] on input "[PERSON_NAME]" at bounding box center [225, 284] width 7 height 7
radio input "true"
click at [222, 337] on label "Yes" at bounding box center [229, 336] width 14 height 13
click at [222, 337] on input "Yes" at bounding box center [225, 333] width 7 height 7
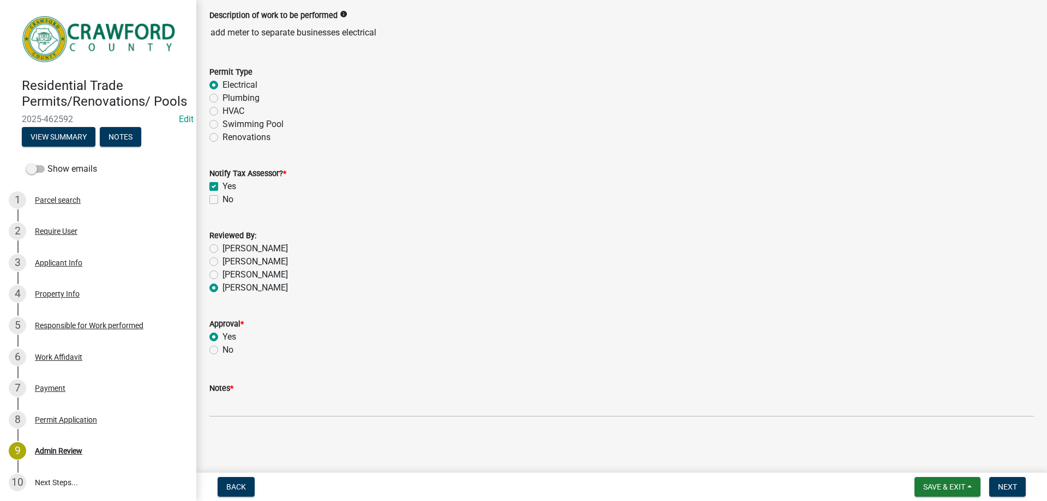
radio input "true"
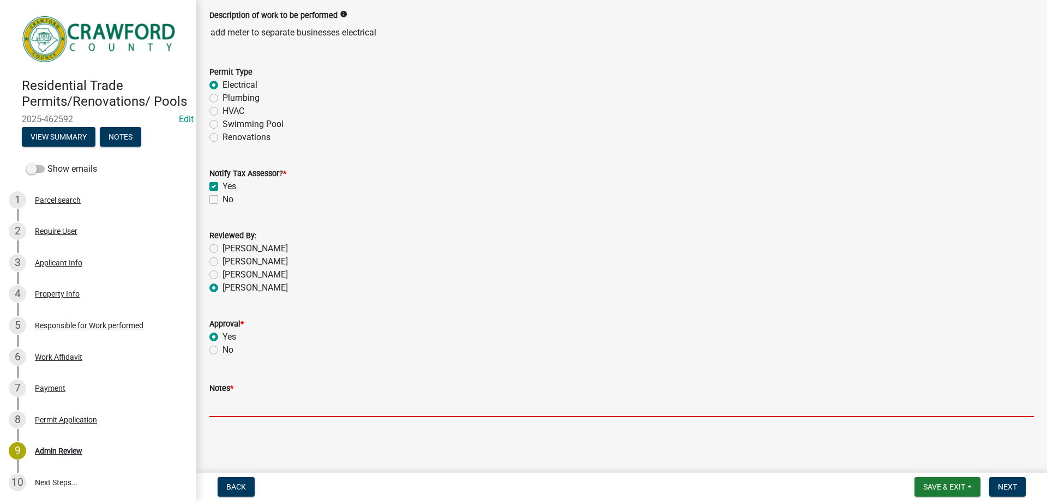
click at [269, 407] on input "Notes *" at bounding box center [621, 406] width 824 height 22
type input "electrical permit"
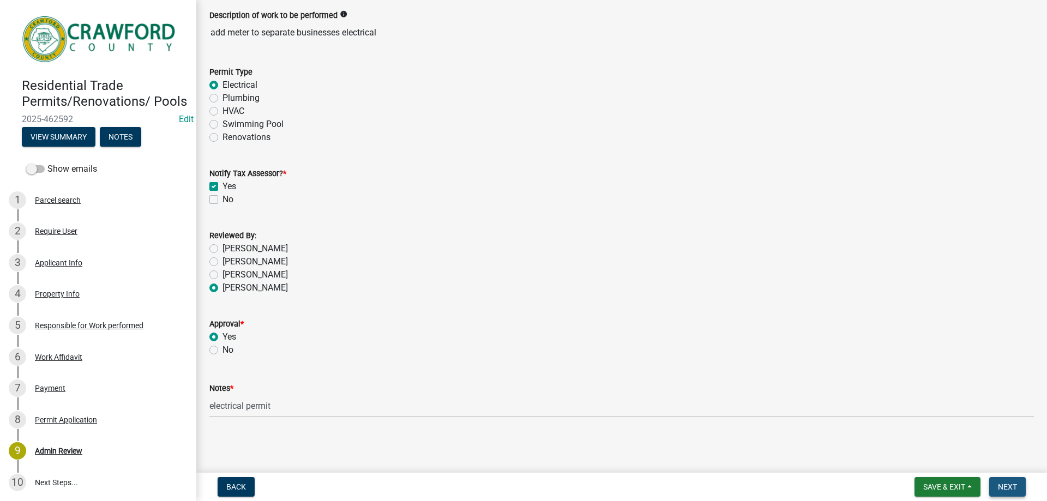
click at [994, 480] on button "Next" at bounding box center [1007, 487] width 37 height 20
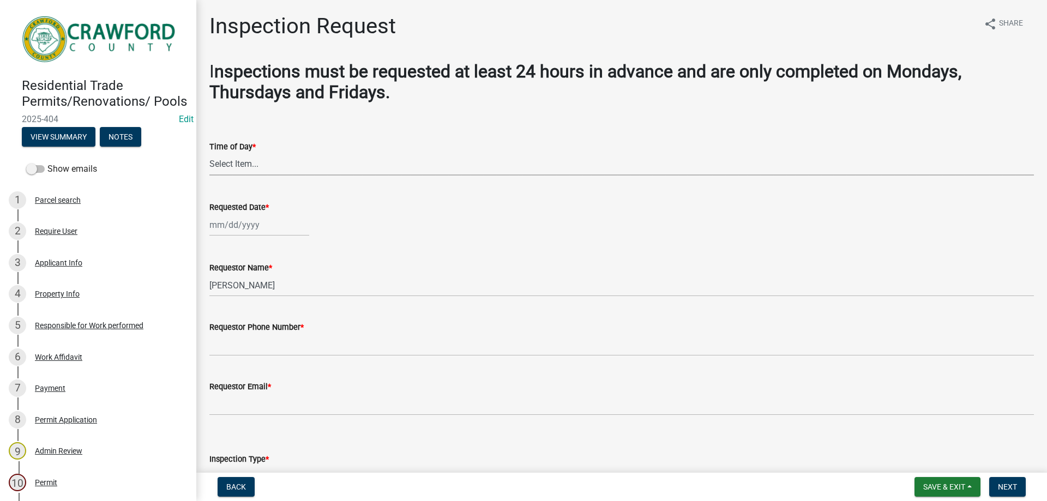
click at [242, 167] on select "Select Item... AM PM" at bounding box center [621, 164] width 824 height 22
click at [282, 130] on form "Time of Day * Select Item... AM PM" at bounding box center [621, 151] width 824 height 49
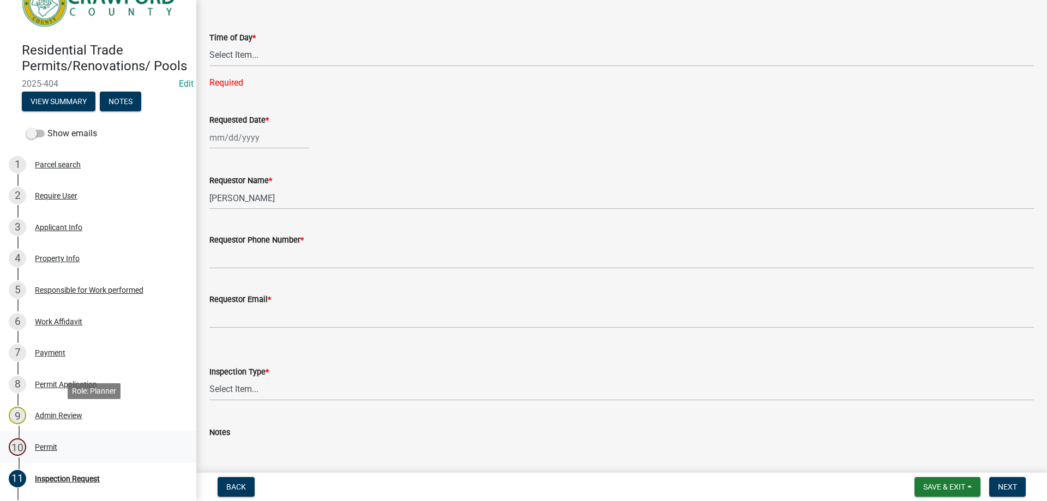
scroll to position [55, 0]
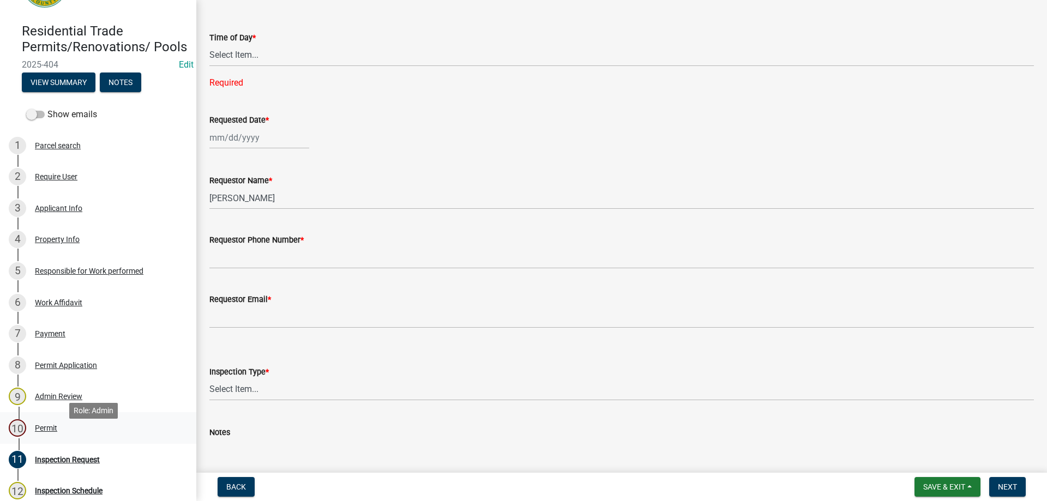
click at [64, 437] on div "10 Permit" at bounding box center [94, 427] width 170 height 17
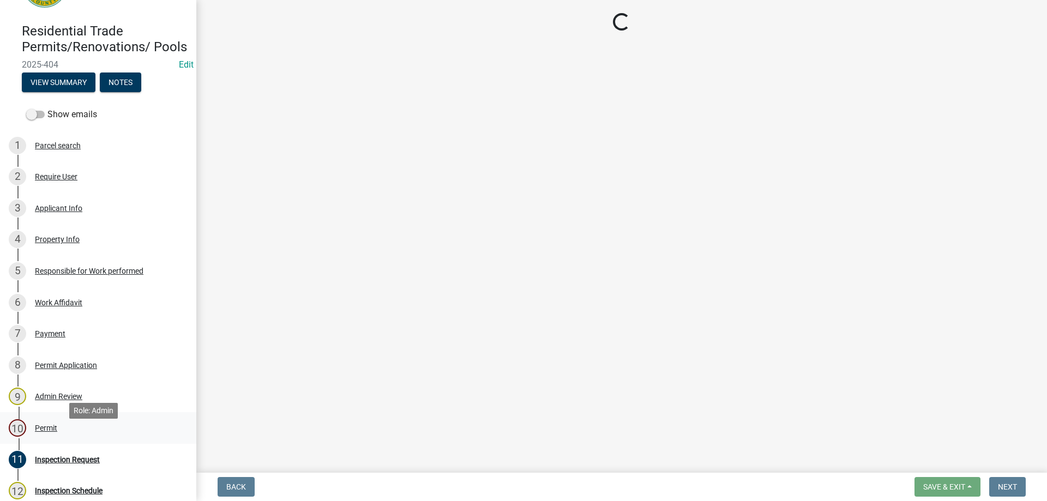
scroll to position [0, 0]
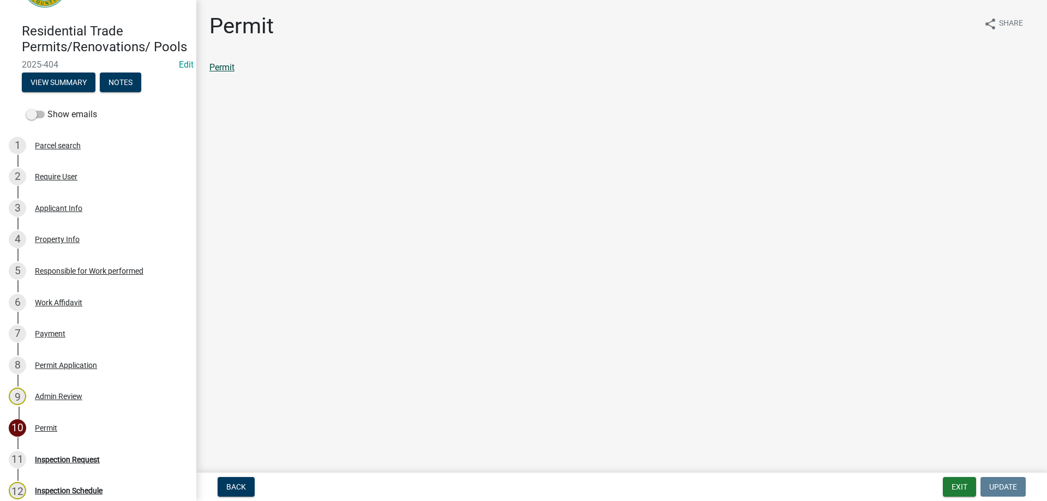
click at [224, 67] on link "Permit" at bounding box center [221, 67] width 25 height 10
